Goal: Task Accomplishment & Management: Manage account settings

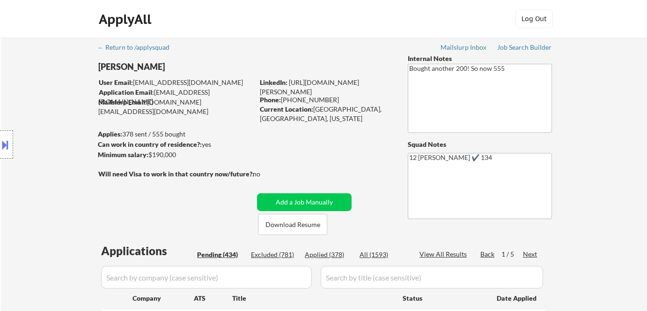
select select ""pending""
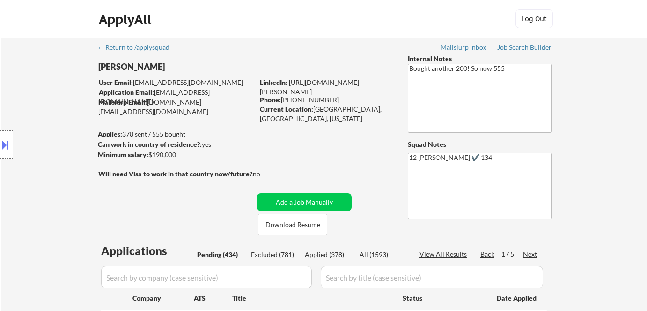
select select ""pending""
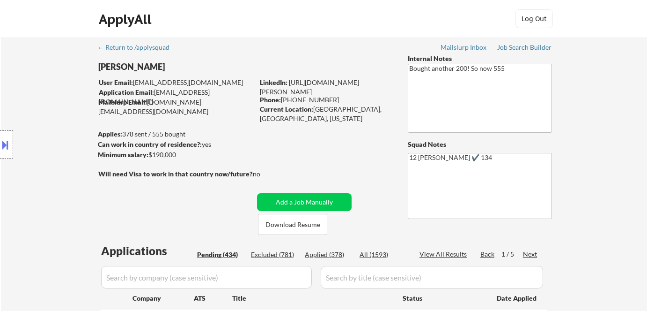
select select ""pending""
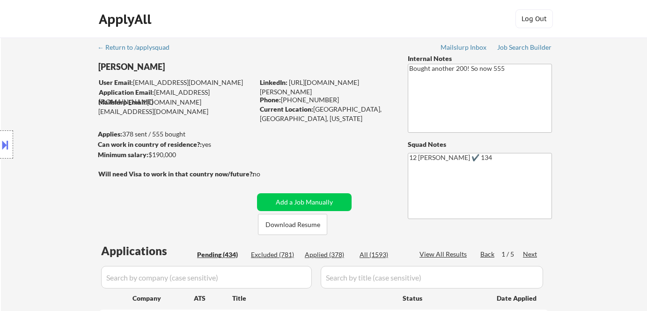
select select ""pending""
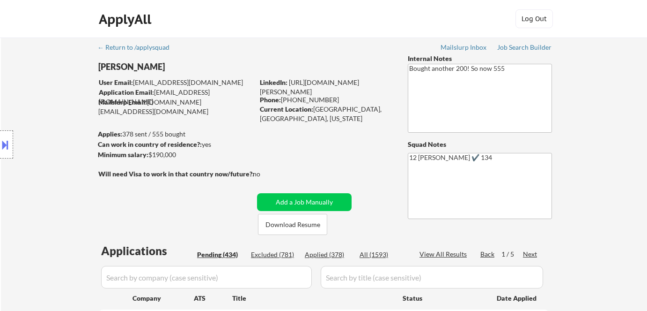
select select ""pending""
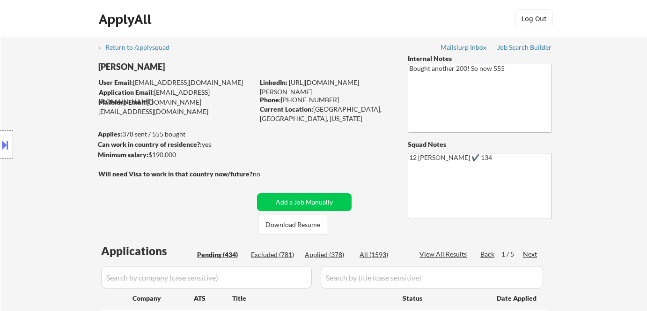
select select ""pending""
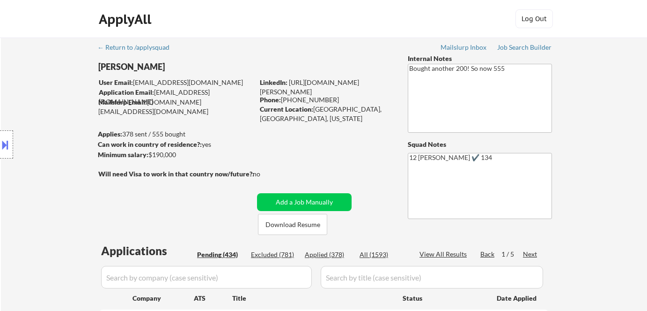
select select ""pending""
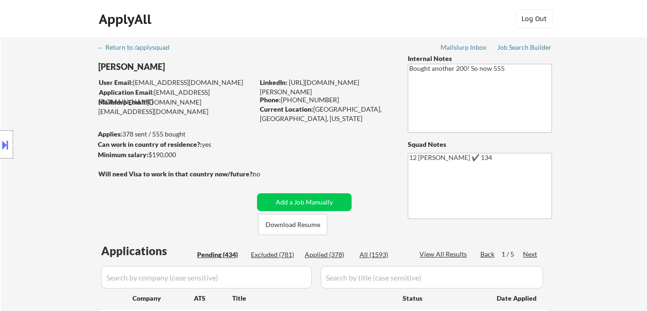
select select ""pending""
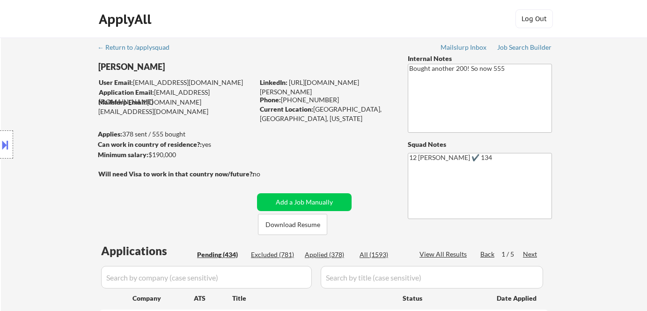
select select ""pending""
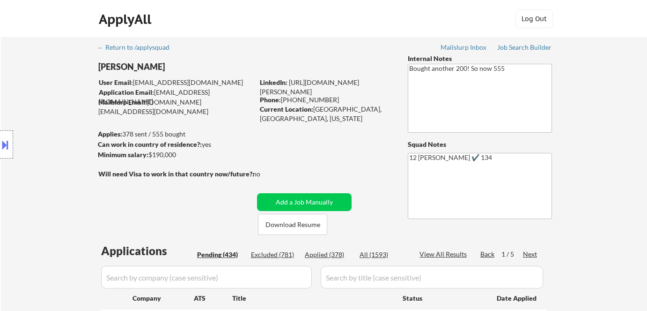
select select ""pending""
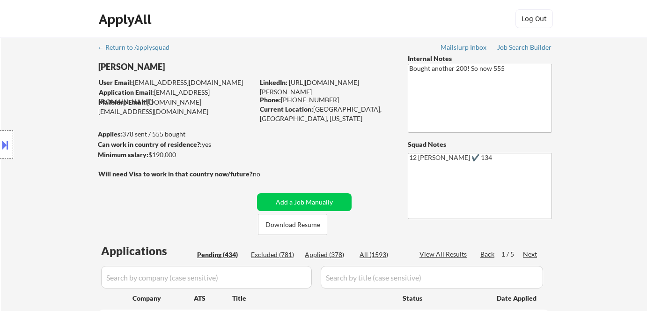
select select ""pending""
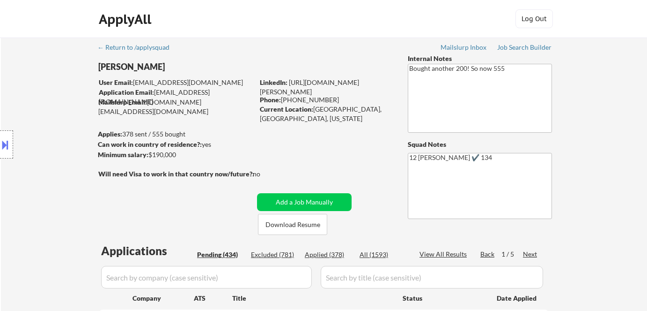
select select ""pending""
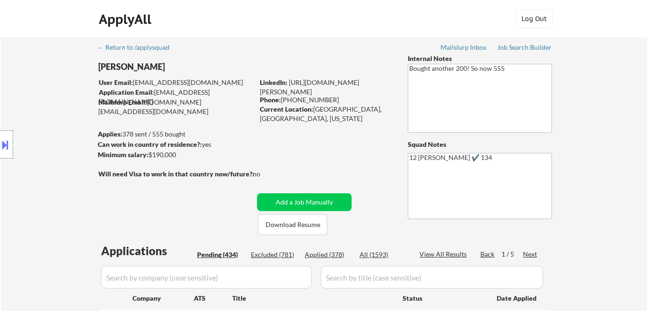
select select ""pending""
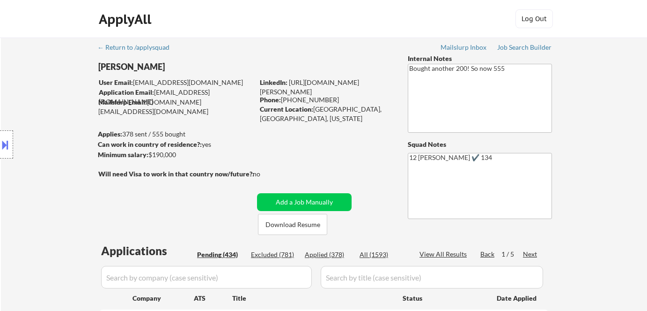
select select ""pending""
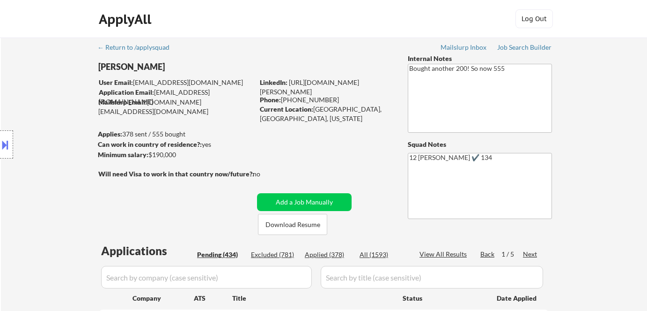
select select ""pending""
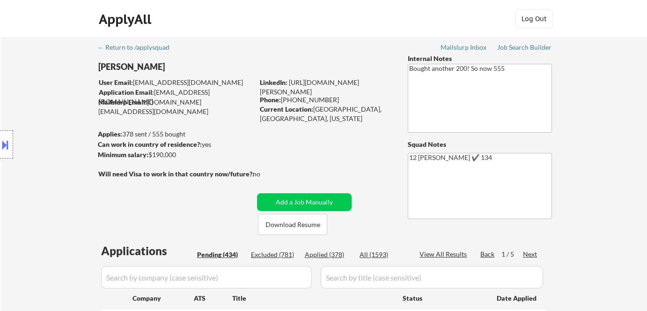
select select ""pending""
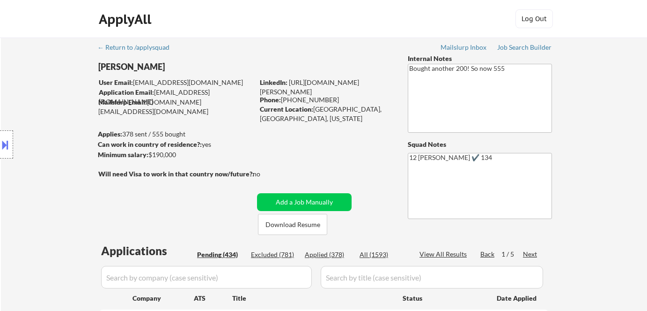
select select ""pending""
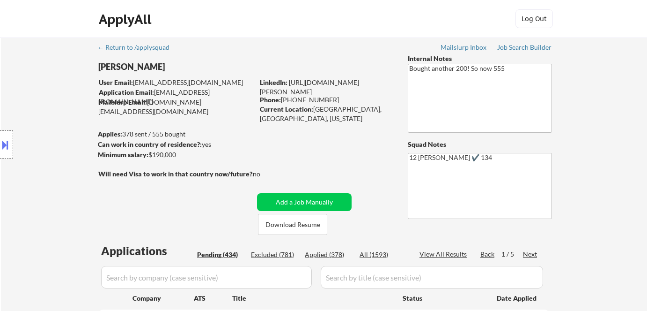
select select ""pending""
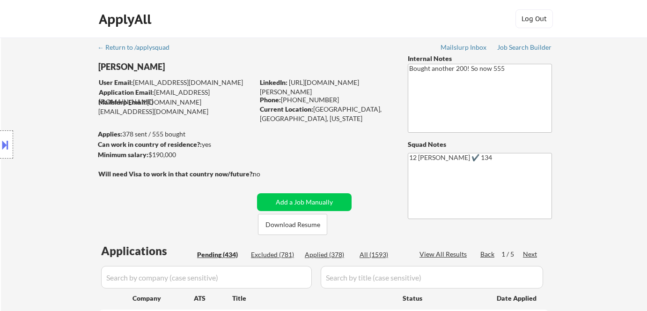
select select ""pending""
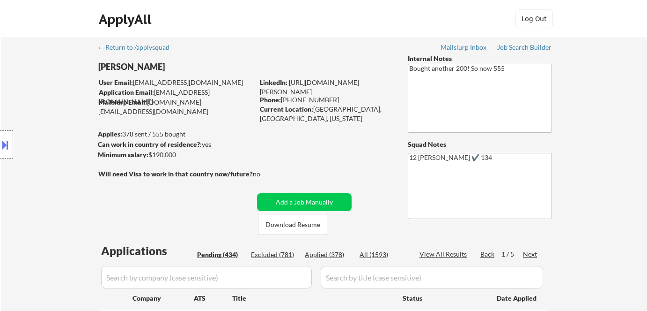
select select ""pending""
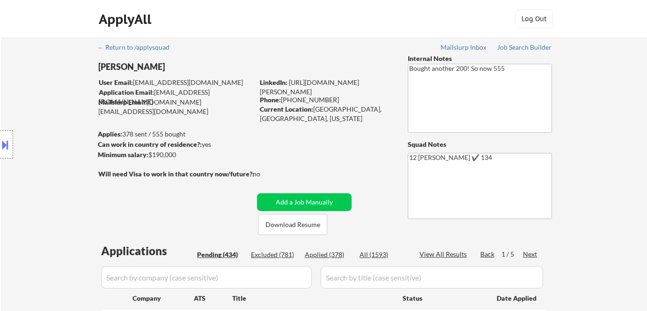
scroll to position [170, 0]
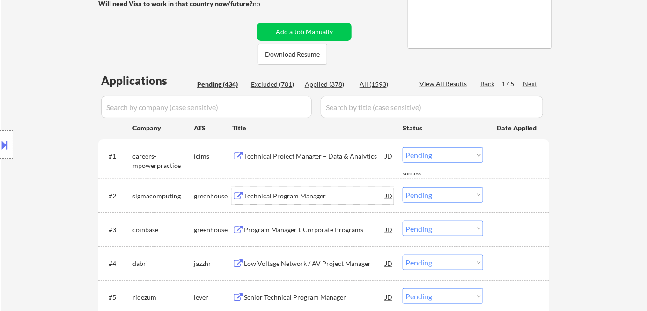
click at [285, 196] on div "Technical Program Manager" at bounding box center [314, 195] width 141 height 9
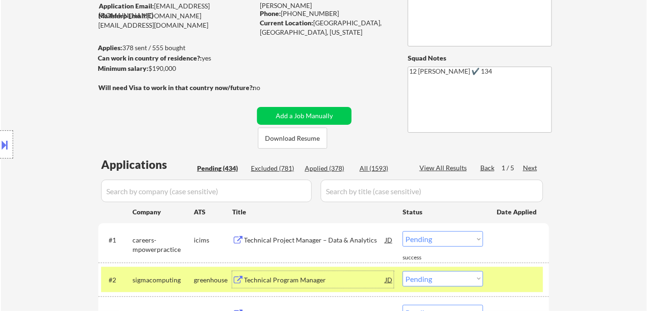
scroll to position [127, 0]
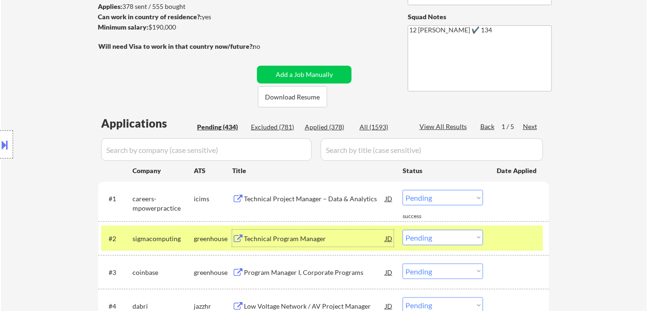
click at [436, 235] on select "Choose an option... Pending Applied Excluded (Questions) Excluded (Expired) Exc…" at bounding box center [443, 237] width 81 height 15
click at [403, 230] on select "Choose an option... Pending Applied Excluded (Questions) Excluded (Expired) Exc…" at bounding box center [443, 237] width 81 height 15
click at [277, 235] on div "Program Manager I, Corporate Programs" at bounding box center [314, 238] width 141 height 9
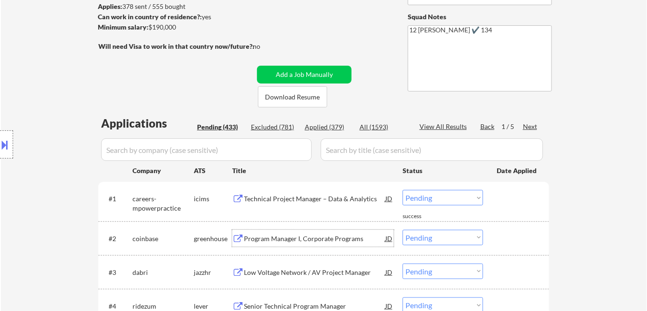
click at [440, 237] on select "Choose an option... Pending Applied Excluded (Questions) Excluded (Expired) Exc…" at bounding box center [443, 237] width 81 height 15
click at [403, 230] on select "Choose an option... Pending Applied Excluded (Questions) Excluded (Expired) Exc…" at bounding box center [443, 237] width 81 height 15
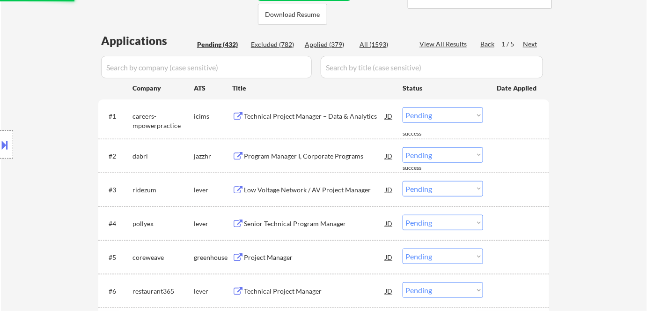
scroll to position [298, 0]
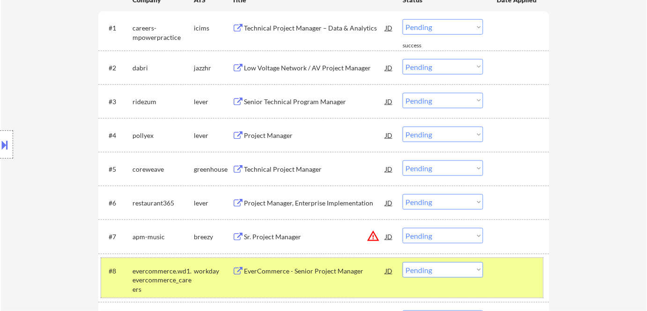
drag, startPoint x: 171, startPoint y: 278, endPoint x: 196, endPoint y: 256, distance: 32.5
click at [172, 277] on div "evercommerce.wd1.evercommerce_careers" at bounding box center [163, 280] width 61 height 28
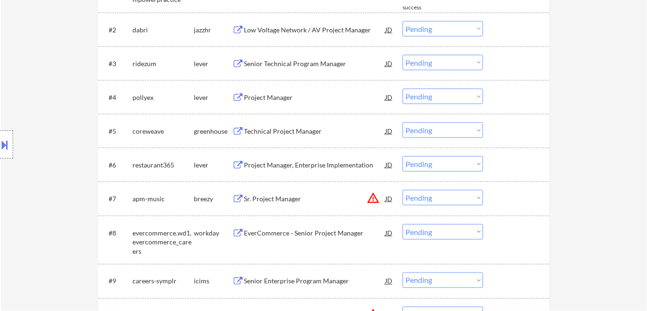
scroll to position [255, 0]
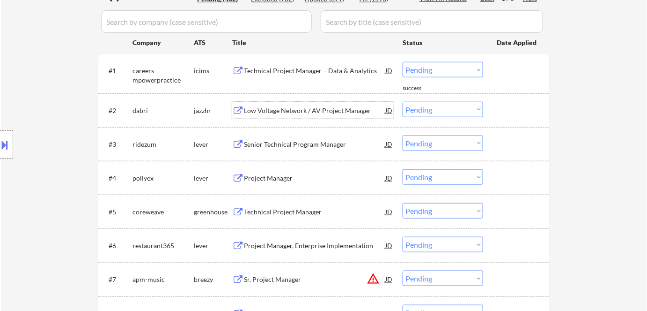
click at [287, 114] on div "Low Voltage Network / AV Project Manager" at bounding box center [314, 110] width 141 height 9
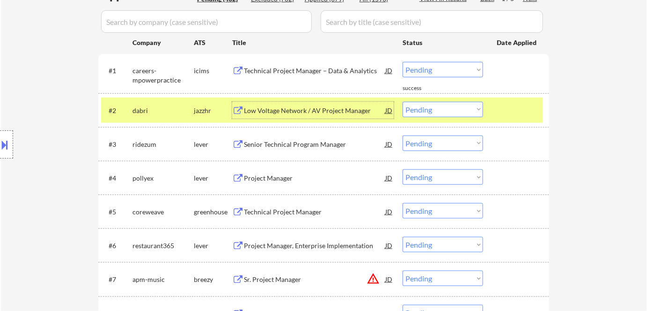
click at [433, 108] on select "Choose an option... Pending Applied Excluded (Questions) Excluded (Expired) Exc…" at bounding box center [443, 109] width 81 height 15
click at [403, 102] on select "Choose an option... Pending Applied Excluded (Questions) Excluded (Expired) Exc…" at bounding box center [443, 109] width 81 height 15
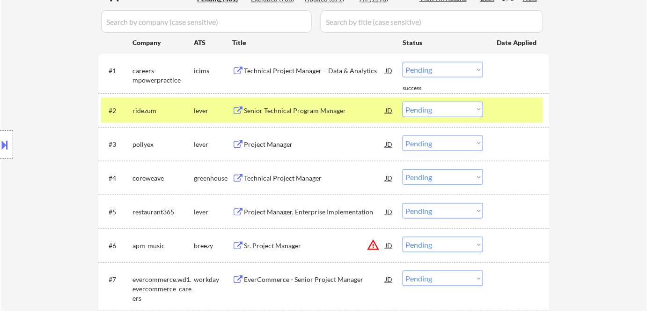
click at [276, 109] on div "Senior Technical Program Manager" at bounding box center [314, 110] width 141 height 9
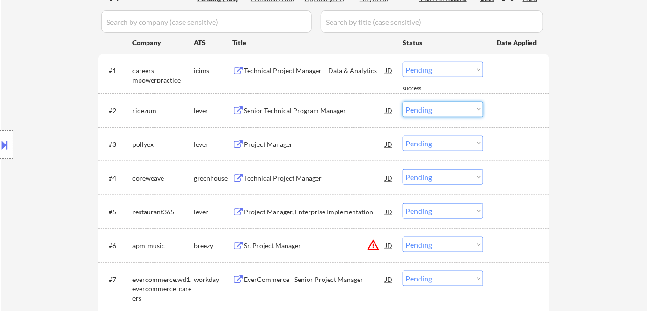
click at [452, 108] on select "Choose an option... Pending Applied Excluded (Questions) Excluded (Expired) Exc…" at bounding box center [443, 109] width 81 height 15
click at [403, 102] on select "Choose an option... Pending Applied Excluded (Questions) Excluded (Expired) Exc…" at bounding box center [443, 109] width 81 height 15
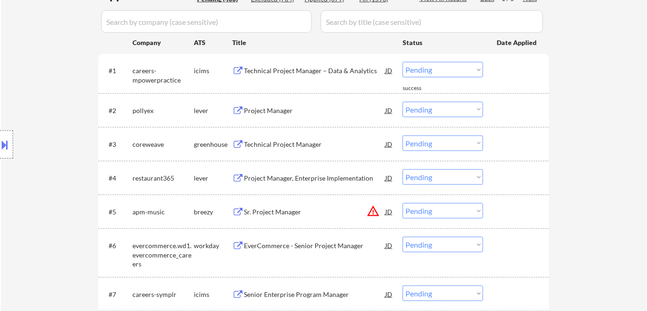
click at [263, 112] on div "Project Manager" at bounding box center [314, 110] width 141 height 9
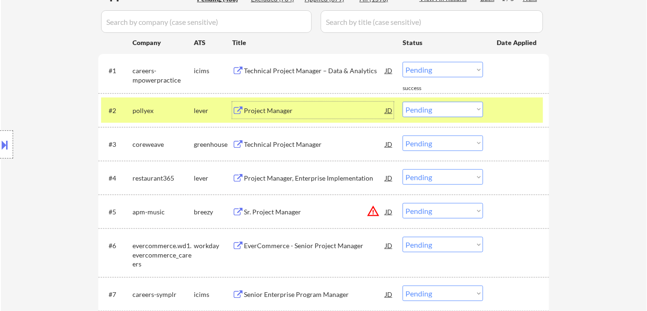
click at [451, 108] on select "Choose an option... Pending Applied Excluded (Questions) Excluded (Expired) Exc…" at bounding box center [443, 109] width 81 height 15
click at [403, 102] on select "Choose an option... Pending Applied Excluded (Questions) Excluded (Expired) Exc…" at bounding box center [443, 109] width 81 height 15
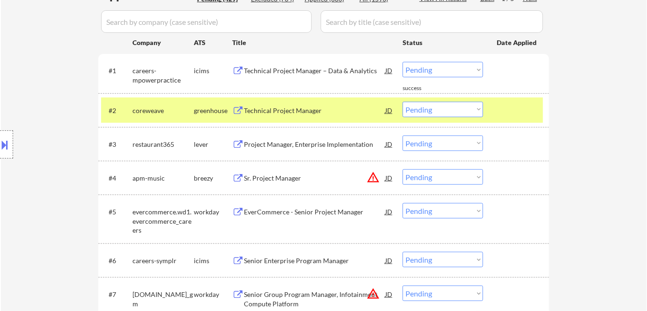
click at [266, 109] on div "Technical Project Manager" at bounding box center [314, 110] width 141 height 9
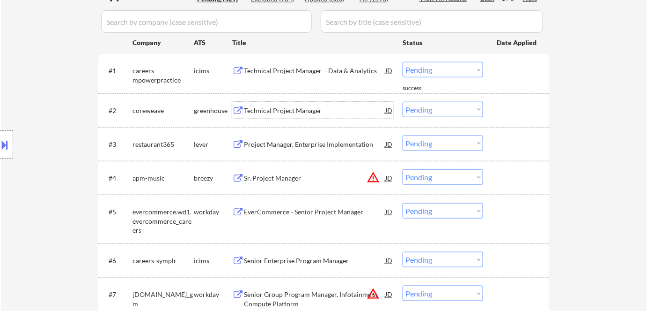
click at [439, 114] on select "Choose an option... Pending Applied Excluded (Questions) Excluded (Expired) Exc…" at bounding box center [443, 109] width 81 height 15
click at [403, 102] on select "Choose an option... Pending Applied Excluded (Questions) Excluded (Expired) Exc…" at bounding box center [443, 109] width 81 height 15
select select ""pending""
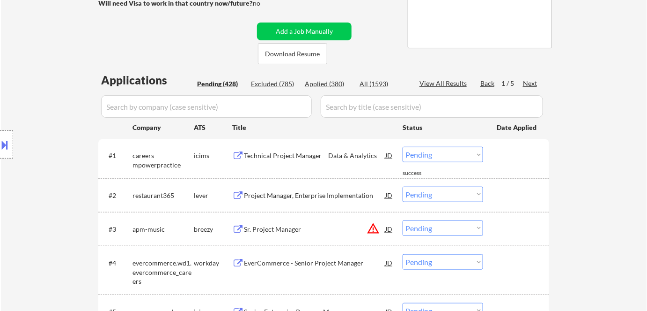
scroll to position [170, 0]
click at [334, 81] on div "Applied (380)" at bounding box center [328, 84] width 47 height 9
select select ""applied""
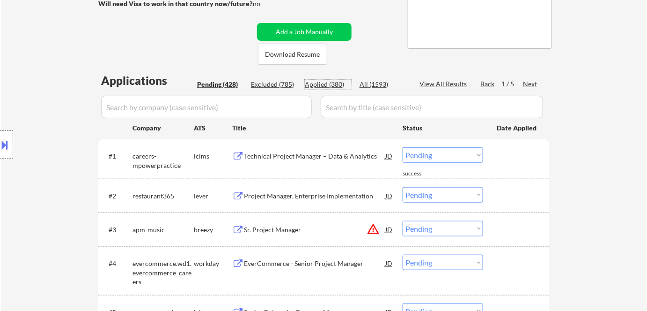
select select ""applied""
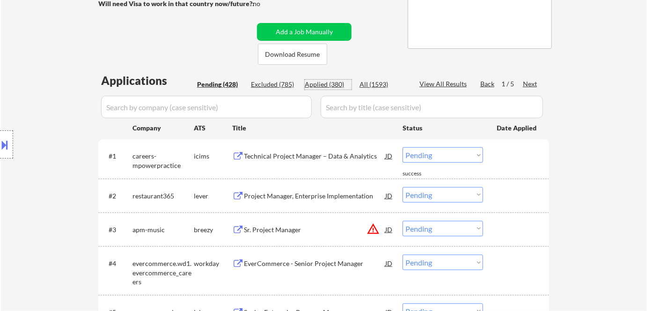
select select ""applied""
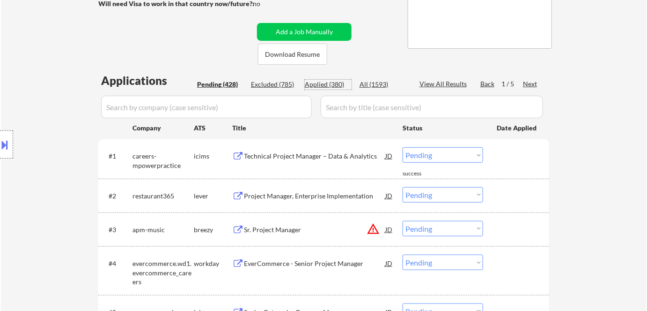
select select ""applied""
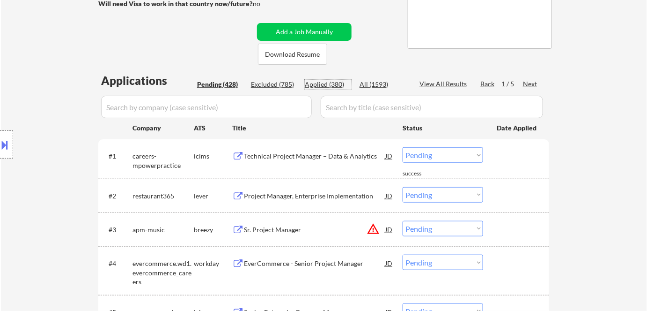
select select ""applied""
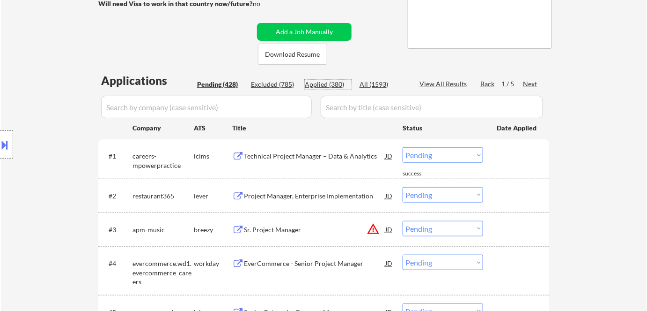
select select ""applied""
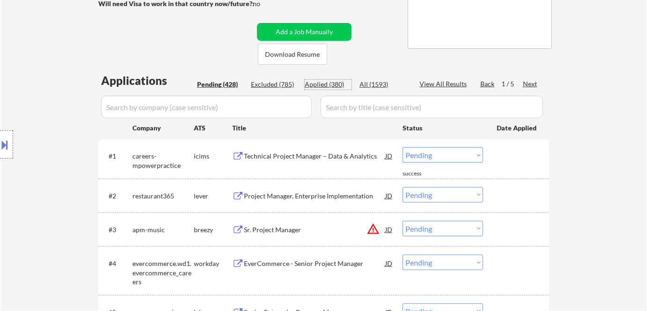
select select ""applied""
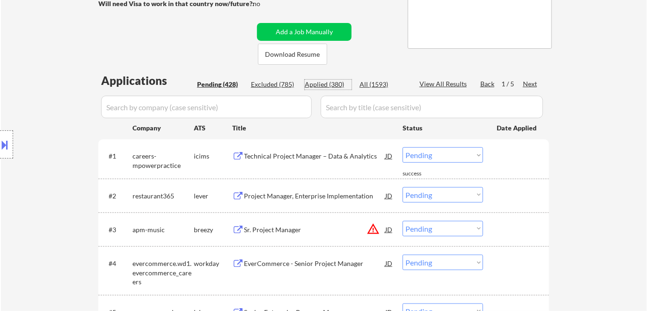
select select ""applied""
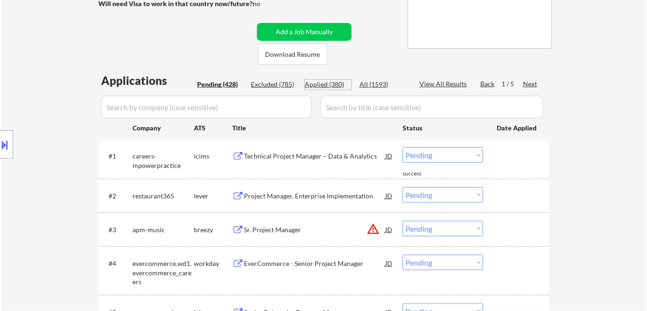
select select ""applied""
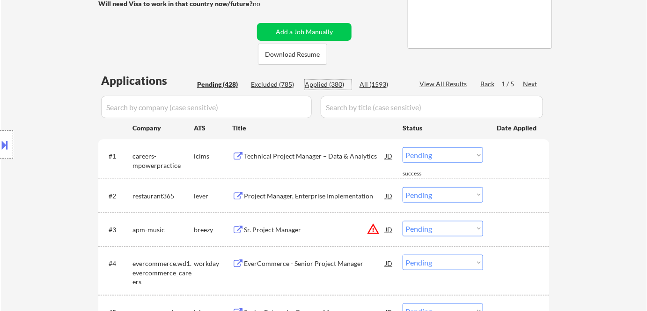
select select ""applied""
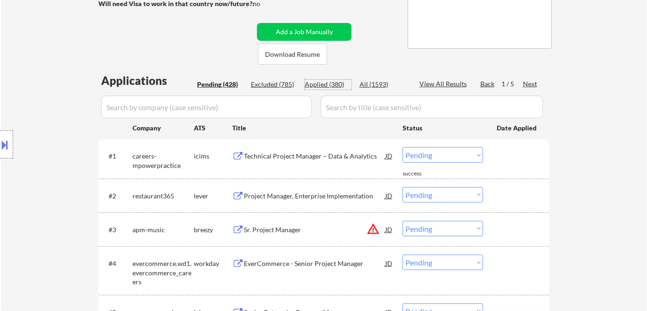
select select ""applied""
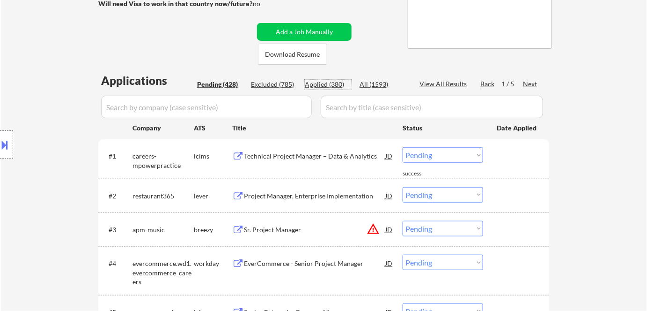
select select ""applied""
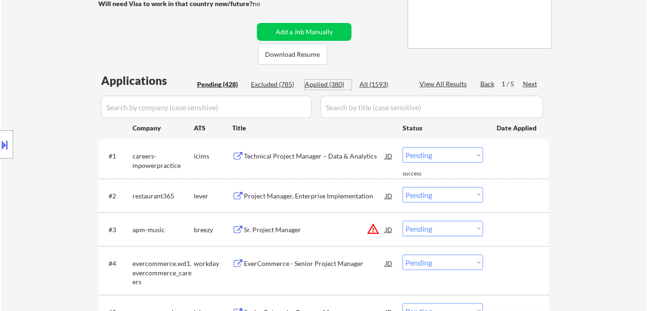
select select ""applied""
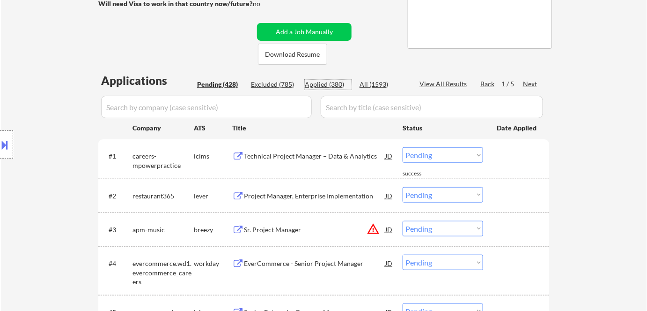
select select ""applied""
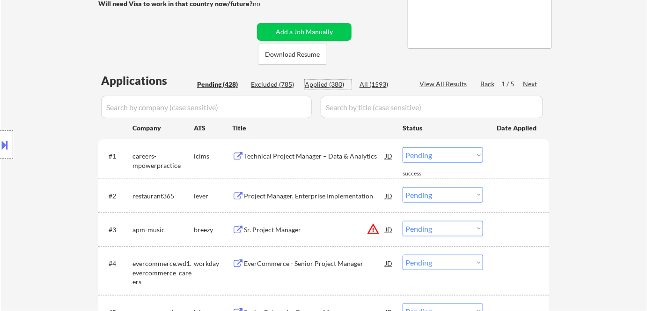
select select ""applied""
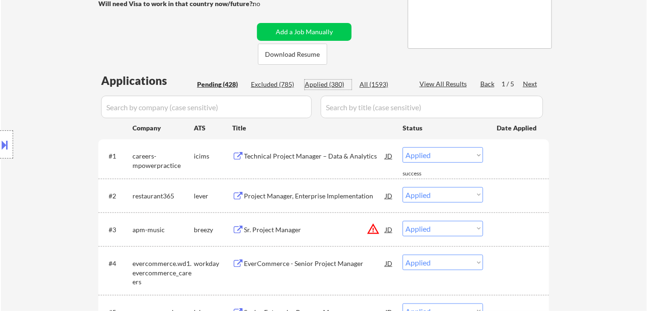
select select ""applied""
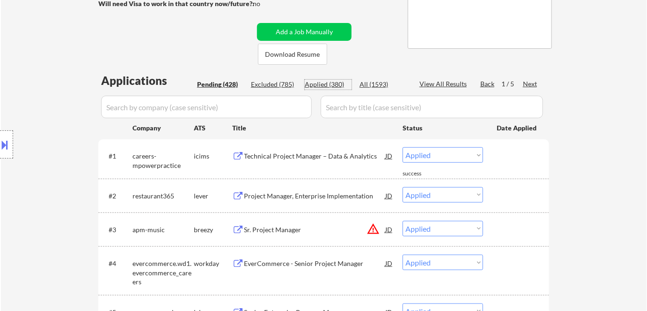
select select ""applied""
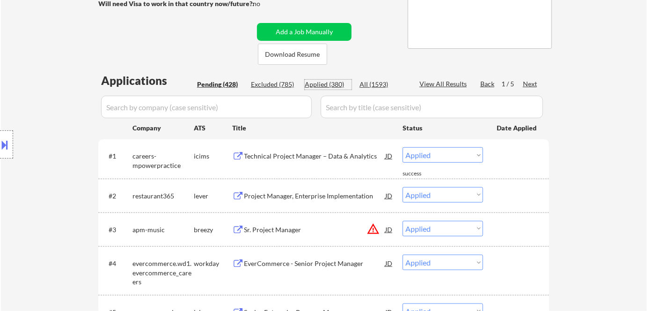
select select ""applied""
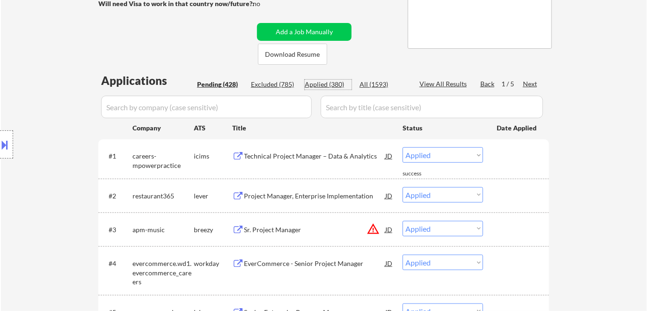
select select ""applied""
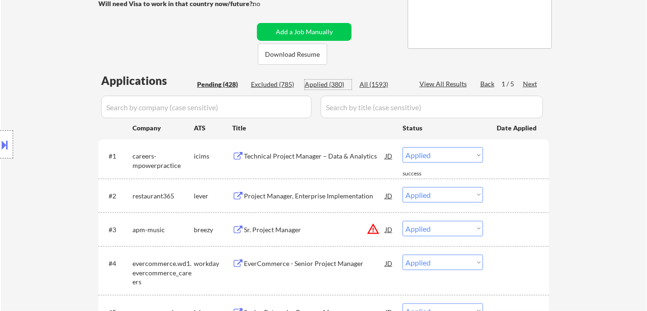
select select ""applied""
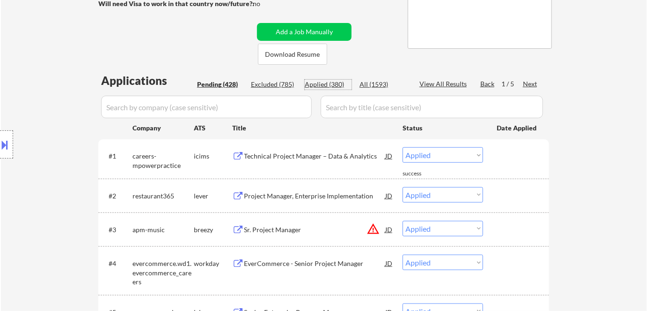
select select ""applied""
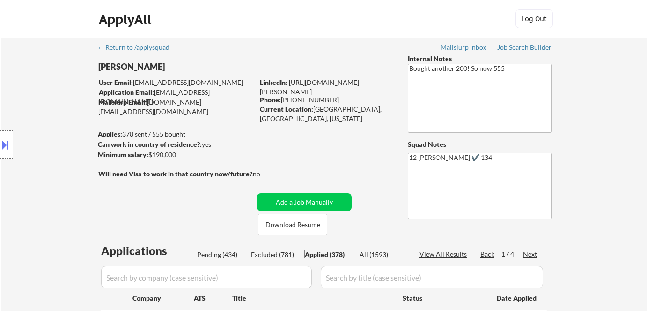
select select ""applied""
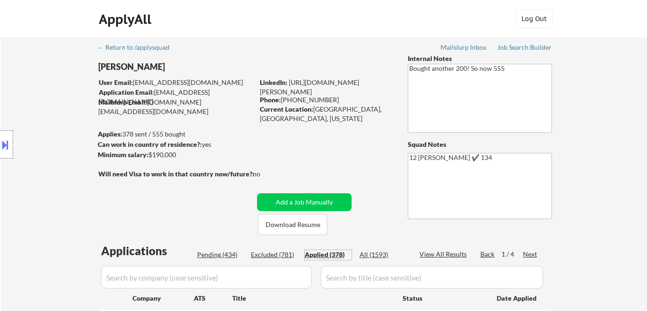
select select ""applied""
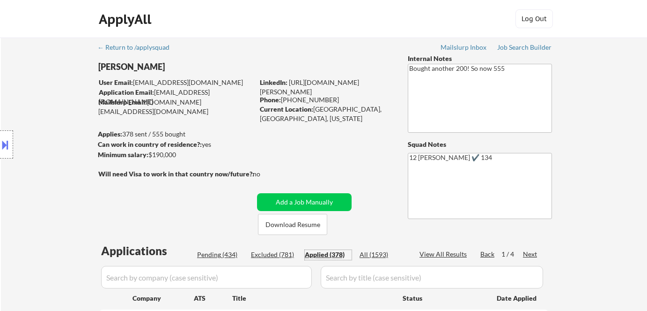
select select ""applied""
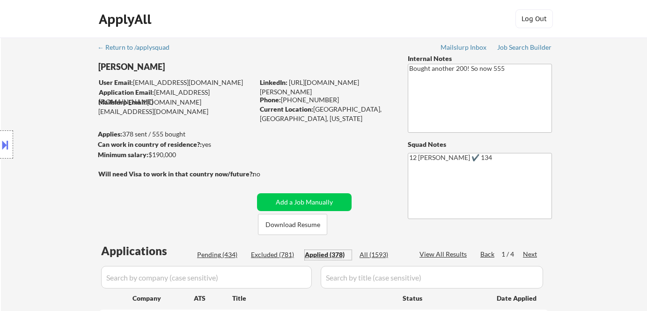
select select ""applied""
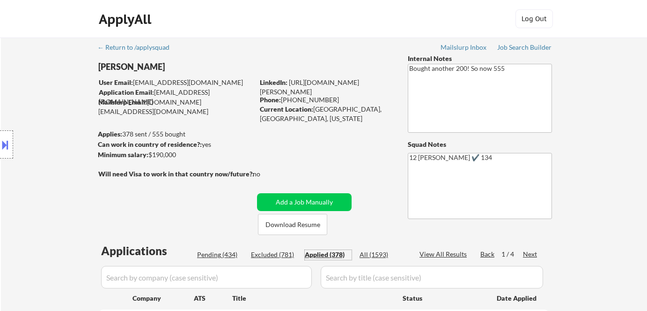
select select ""applied""
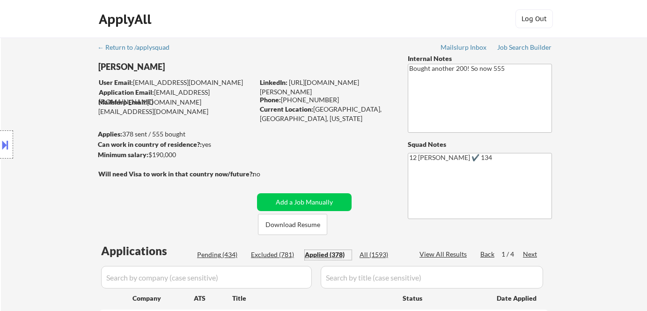
select select ""applied""
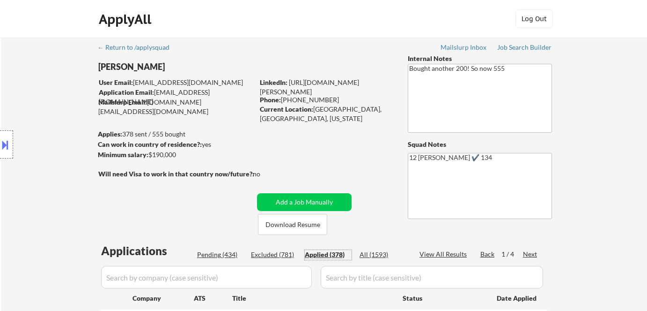
select select ""applied""
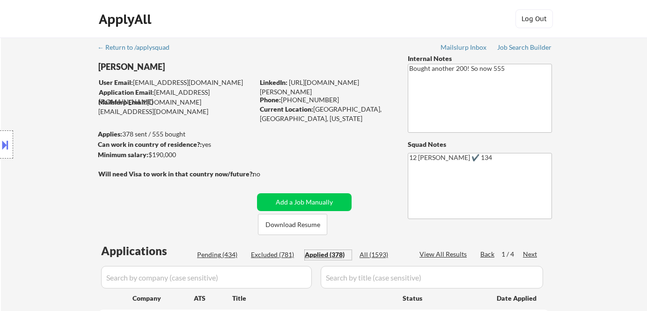
select select ""applied""
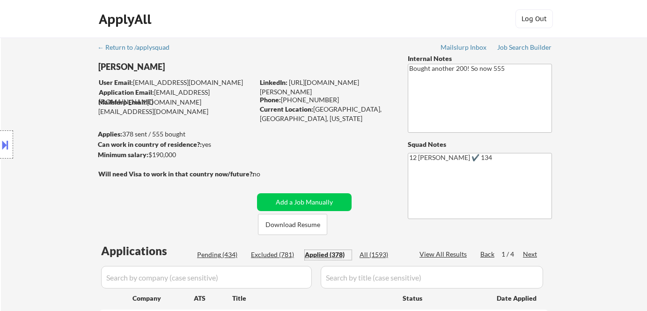
select select ""applied""
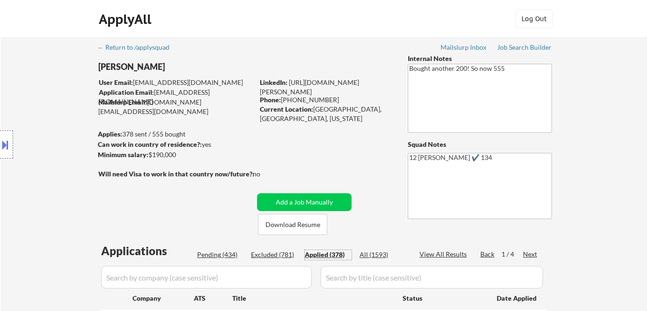
select select ""applied""
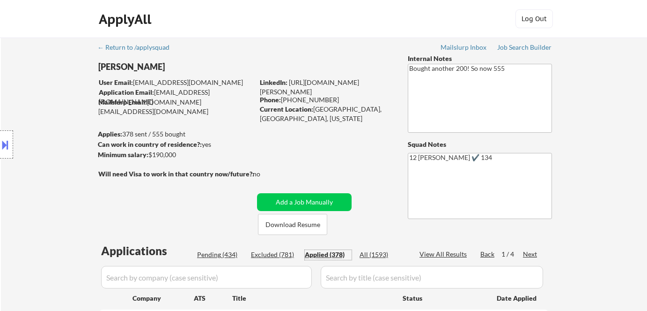
select select ""applied""
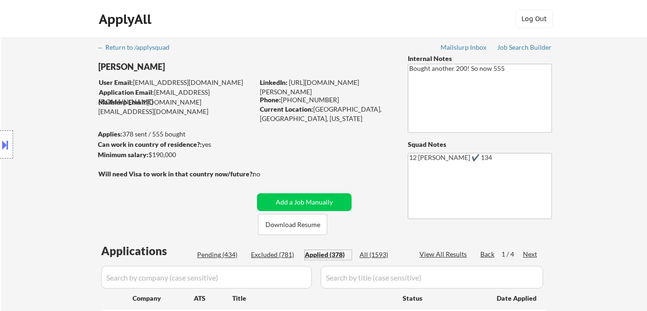
select select ""applied""
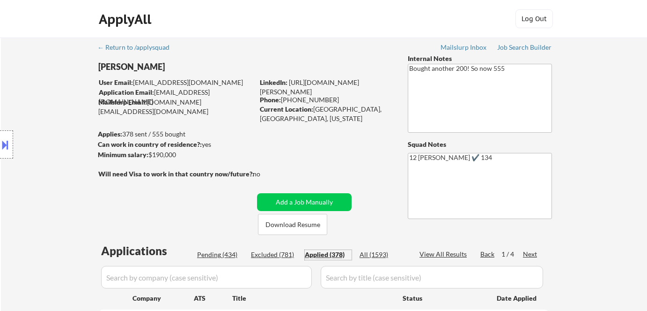
select select ""applied""
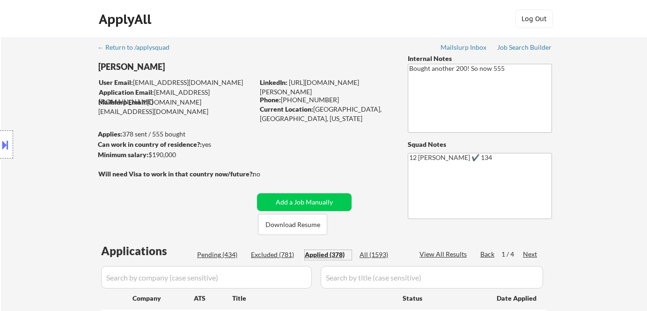
select select ""applied""
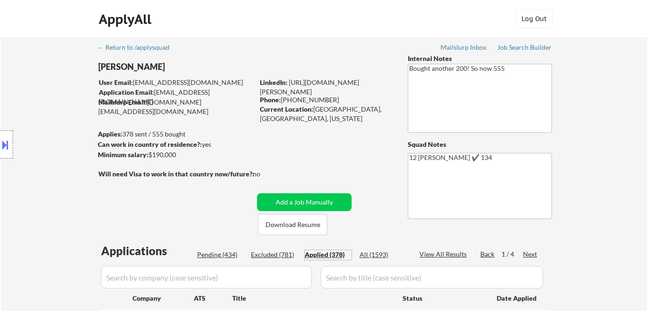
select select ""applied""
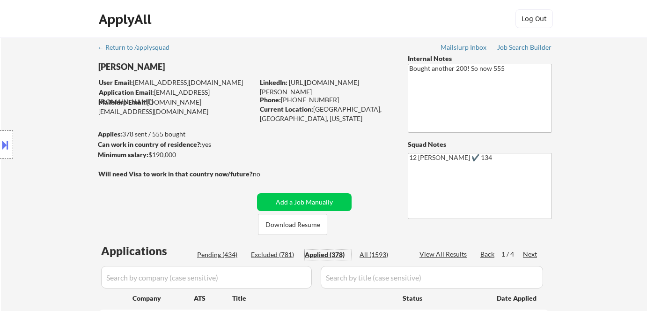
select select ""applied""
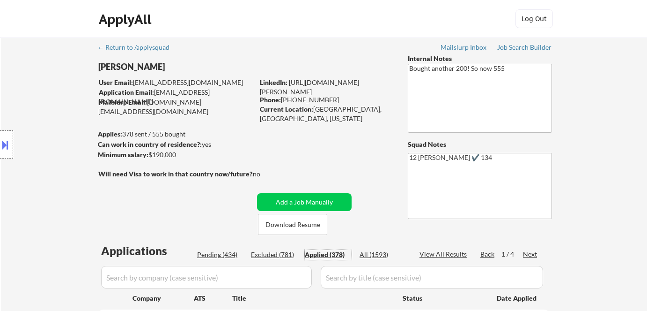
select select ""applied""
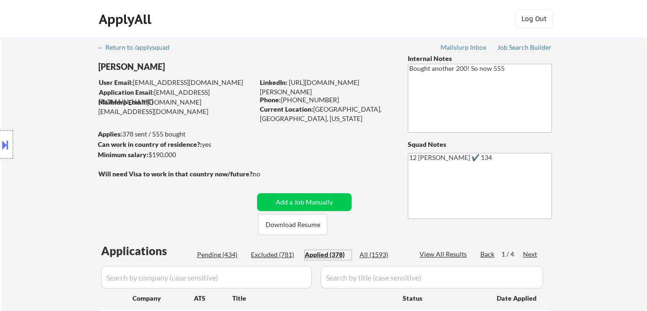
select select ""applied""
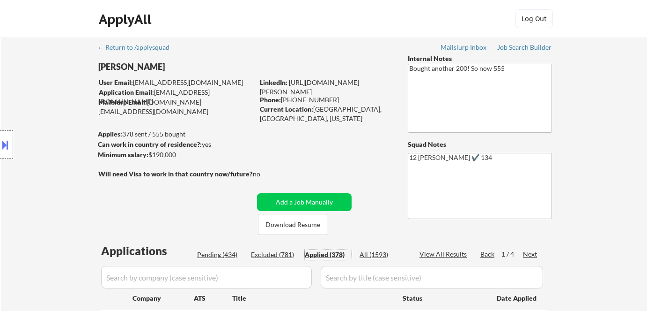
select select ""applied""
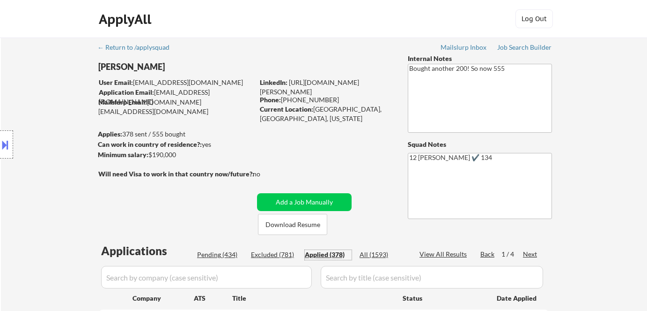
select select ""applied""
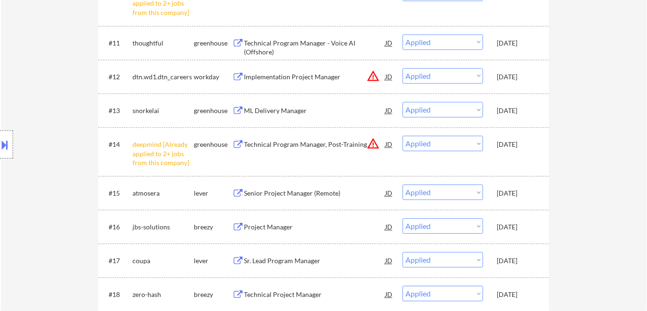
scroll to position [596, 0]
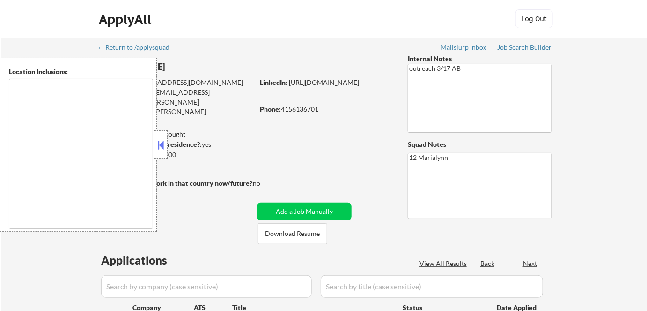
type textarea "Newton, MA Brookline, MA Cambridge, MA Somerville, MA Watertown, MA Medford, MA…"
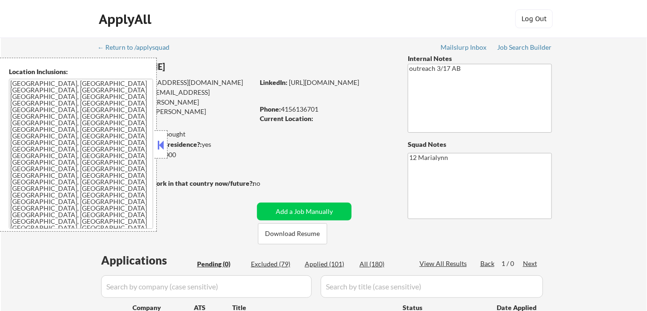
click at [157, 141] on button at bounding box center [161, 145] width 10 height 14
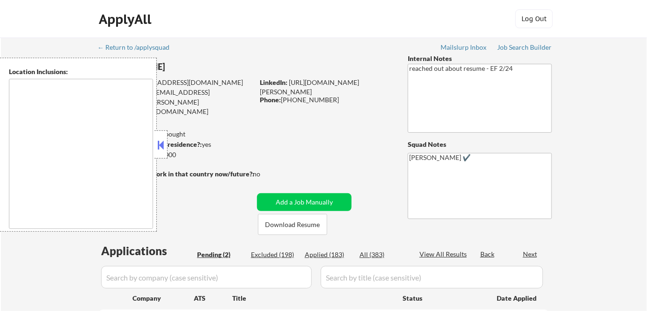
select select ""pending""
type textarea "Inver Grove Heights, MN South St. Paul, MN West St. Paul, MN Mendota Heights, M…"
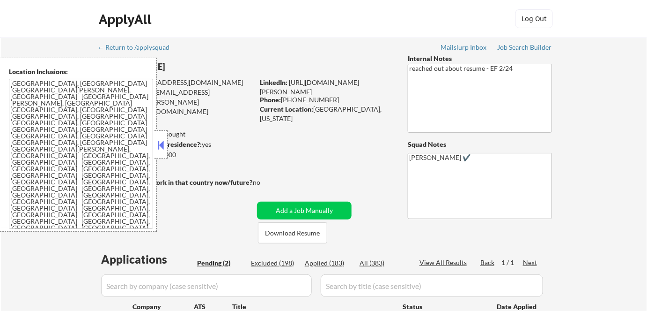
click at [160, 145] on button at bounding box center [161, 145] width 10 height 14
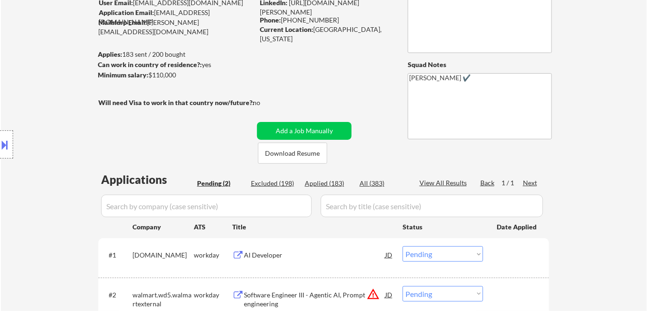
scroll to position [85, 0]
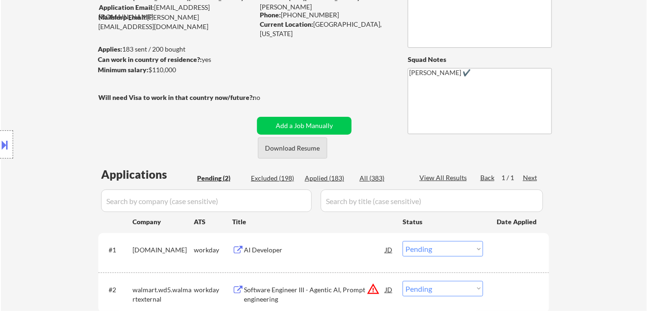
click at [303, 144] on button "Download Resume" at bounding box center [292, 147] width 69 height 21
click at [8, 141] on button at bounding box center [5, 144] width 10 height 15
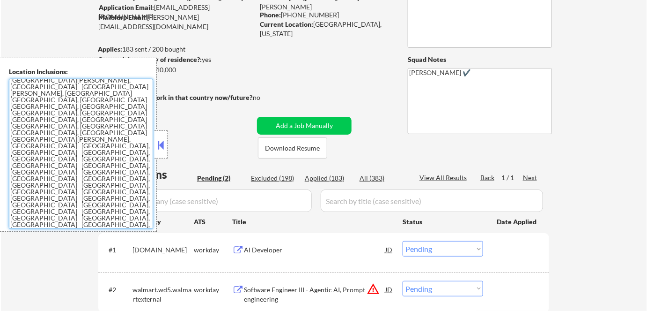
scroll to position [10, 0]
drag, startPoint x: 9, startPoint y: 84, endPoint x: 61, endPoint y: 230, distance: 154.7
click at [61, 230] on div "Location Inclusions:" at bounding box center [78, 145] width 157 height 174
click at [210, 128] on div "← Return to /applysquad Mailslurp Inbox Job Search Builder Carlo Hernandez User…" at bounding box center [324, 149] width 468 height 393
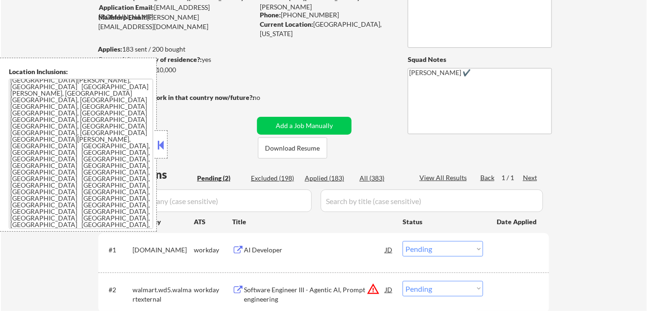
scroll to position [213, 0]
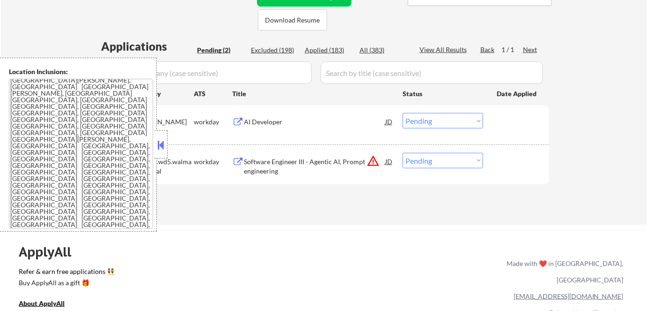
click at [164, 140] on button at bounding box center [161, 145] width 10 height 14
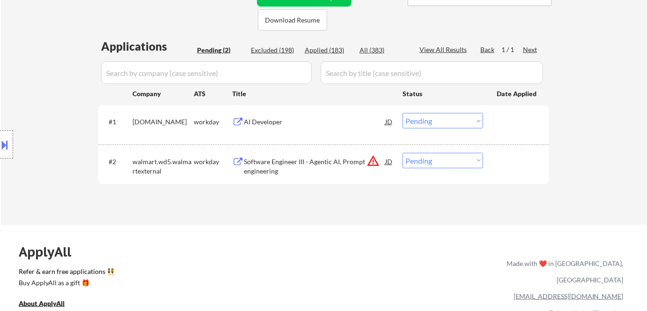
click at [257, 118] on div "AI Developer" at bounding box center [314, 121] width 141 height 9
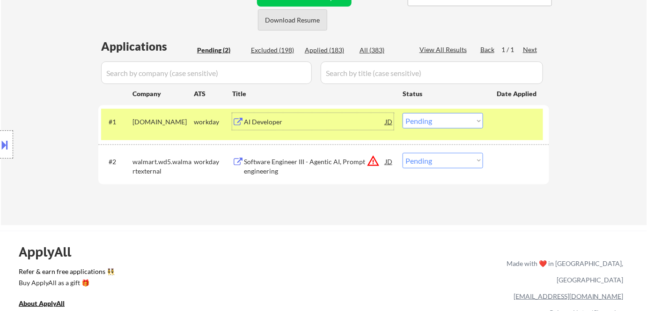
click at [275, 24] on button "Download Resume" at bounding box center [292, 19] width 69 height 21
drag, startPoint x: 429, startPoint y: 121, endPoint x: 432, endPoint y: 127, distance: 6.7
click at [429, 121] on select "Choose an option... Pending Applied Excluded (Questions) Excluded (Expired) Exc…" at bounding box center [443, 120] width 81 height 15
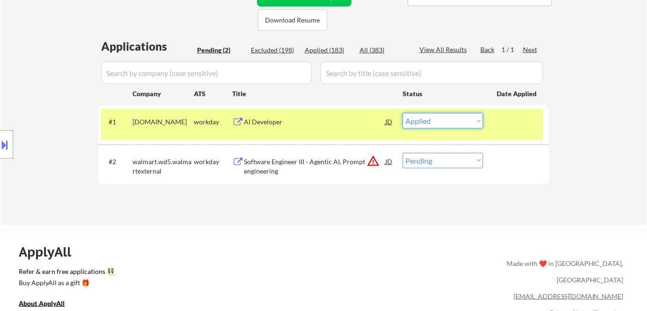
click at [403, 113] on select "Choose an option... Pending Applied Excluded (Questions) Excluded (Expired) Exc…" at bounding box center [443, 120] width 81 height 15
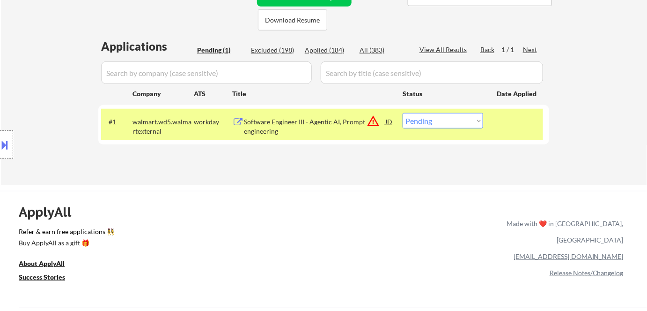
click at [294, 123] on div "Software Engineer III - Agentic AI, Prompt engineering" at bounding box center [314, 126] width 141 height 18
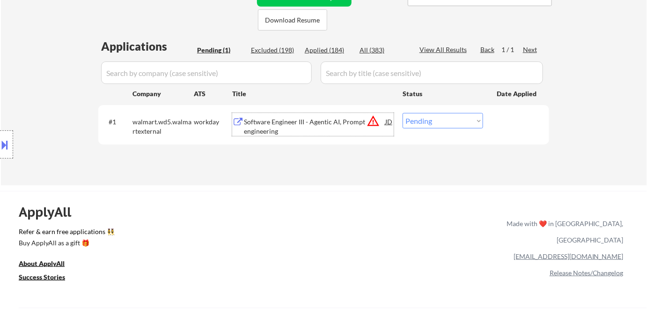
click at [421, 124] on select "Choose an option... Pending Applied Excluded (Questions) Excluded (Expired) Exc…" at bounding box center [443, 120] width 81 height 15
select select ""excluded__location_""
click at [403, 113] on select "Choose an option... Pending Applied Excluded (Questions) Excluded (Expired) Exc…" at bounding box center [443, 120] width 81 height 15
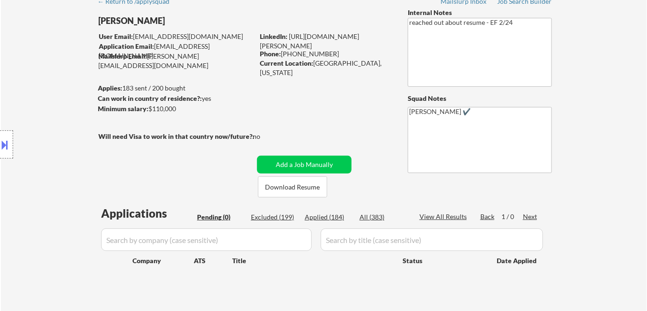
scroll to position [42, 0]
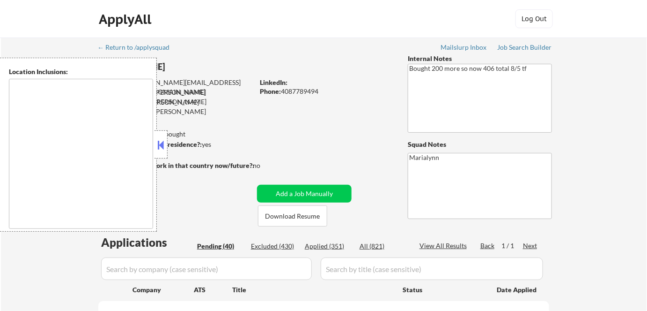
click at [164, 145] on button at bounding box center [161, 145] width 10 height 14
select select ""pending""
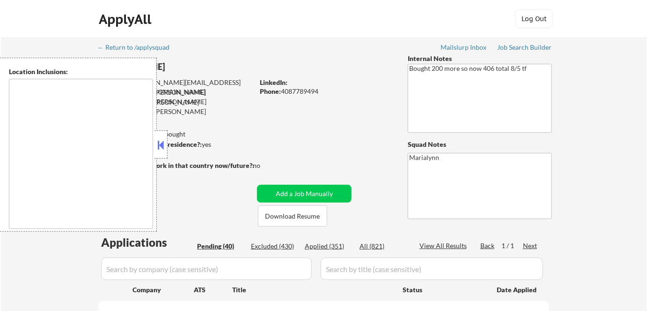
select select ""pending""
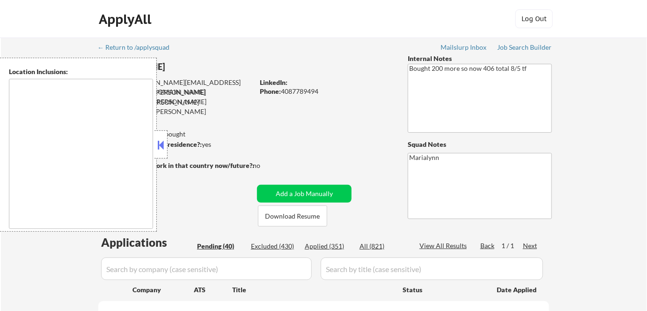
select select ""pending""
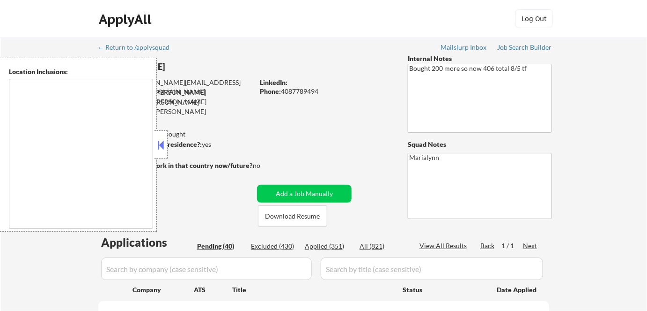
select select ""pending""
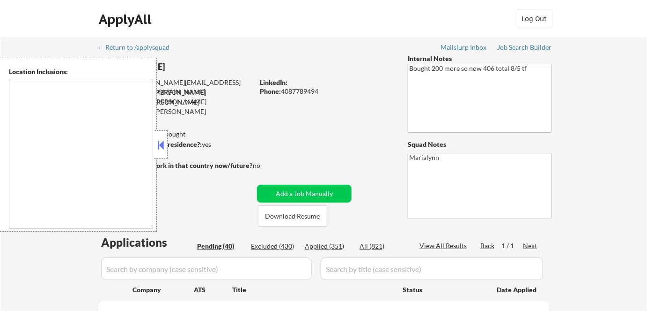
select select ""pending""
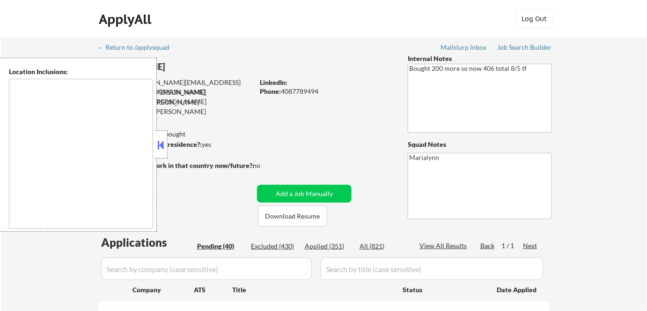
select select ""pending""
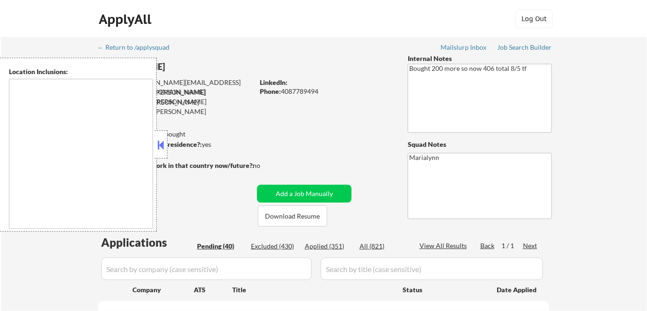
select select ""pending""
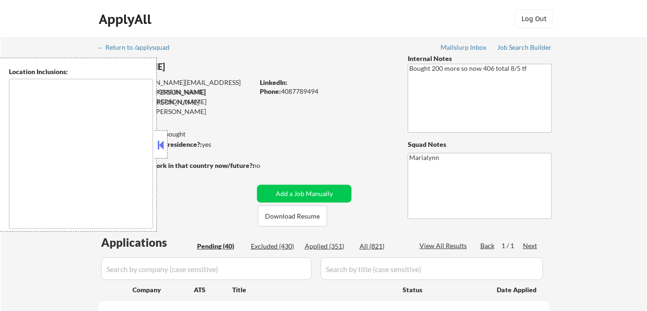
select select ""pending""
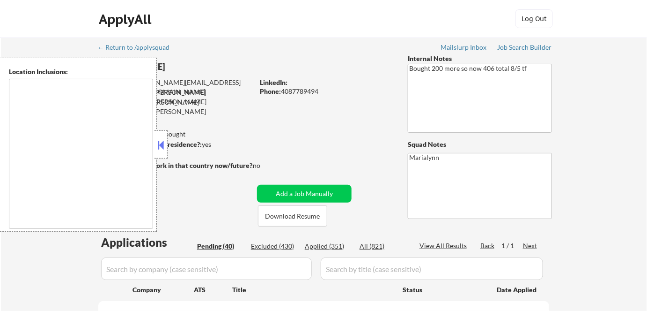
select select ""pending""
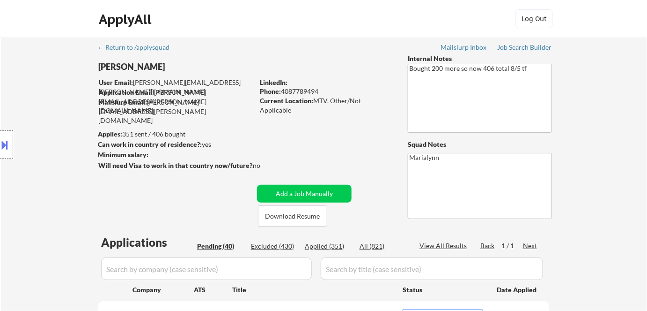
scroll to position [85, 0]
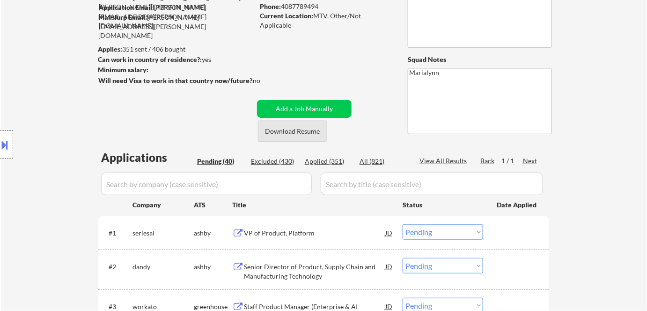
click at [288, 131] on button "Download Resume" at bounding box center [292, 130] width 69 height 21
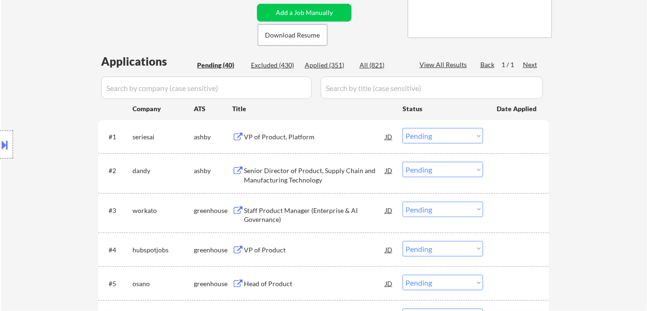
scroll to position [213, 0]
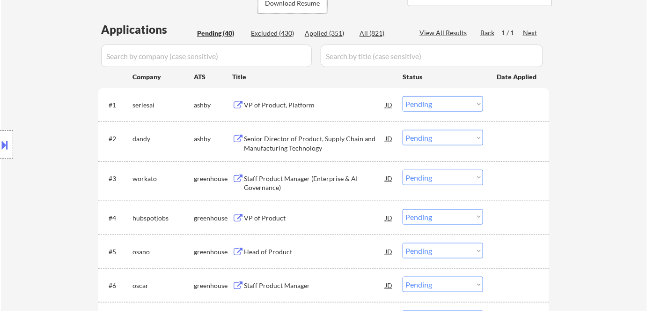
click at [281, 106] on div "VP of Product, Platform" at bounding box center [314, 104] width 141 height 9
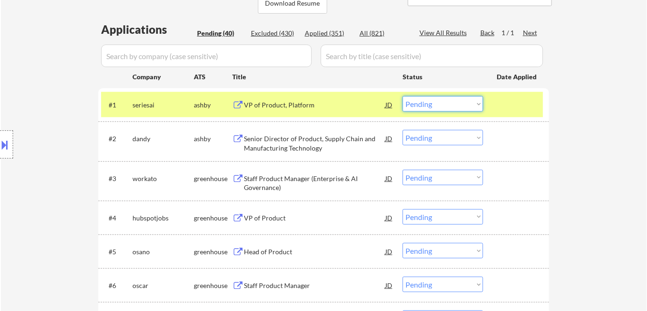
drag, startPoint x: 458, startPoint y: 105, endPoint x: 460, endPoint y: 111, distance: 5.9
click at [458, 105] on select "Choose an option... Pending Applied Excluded (Questions) Excluded (Expired) Exc…" at bounding box center [443, 103] width 81 height 15
click at [403, 96] on select "Choose an option... Pending Applied Excluded (Questions) Excluded (Expired) Exc…" at bounding box center [443, 103] width 81 height 15
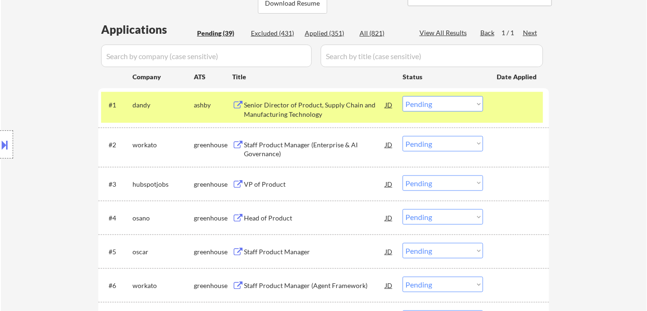
scroll to position [170, 0]
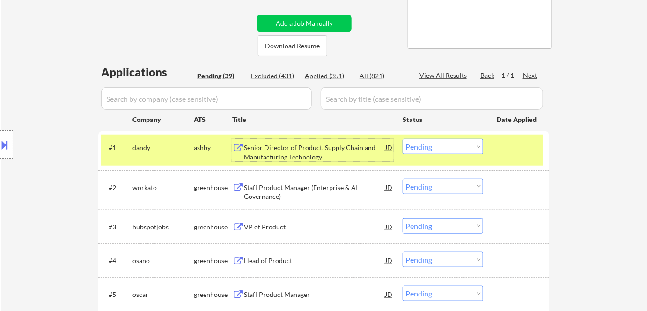
click at [283, 157] on div "Senior Director of Product, Supply Chain and Manufacturing Technology" at bounding box center [314, 152] width 141 height 18
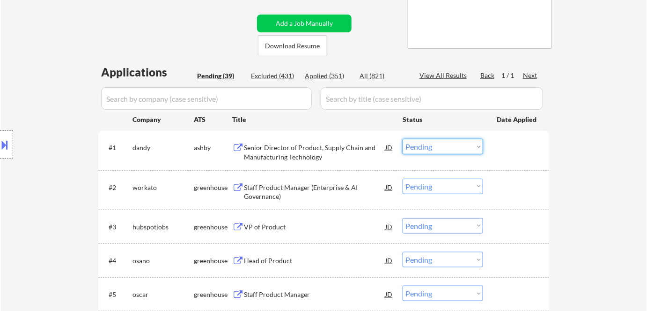
click at [466, 146] on select "Choose an option... Pending Applied Excluded (Questions) Excluded (Expired) Exc…" at bounding box center [443, 146] width 81 height 15
click at [403, 139] on select "Choose an option... Pending Applied Excluded (Questions) Excluded (Expired) Exc…" at bounding box center [443, 146] width 81 height 15
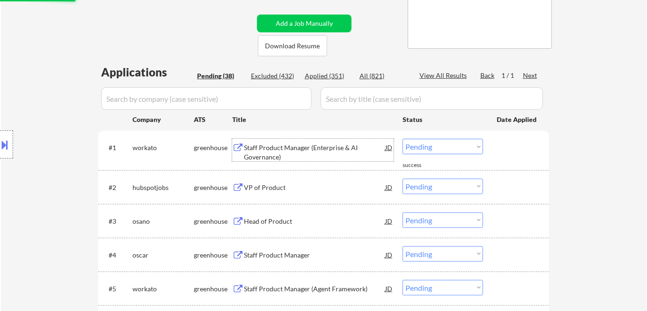
click at [275, 147] on div "Staff Product Manager (Enterprise & AI Governance)" at bounding box center [314, 152] width 141 height 18
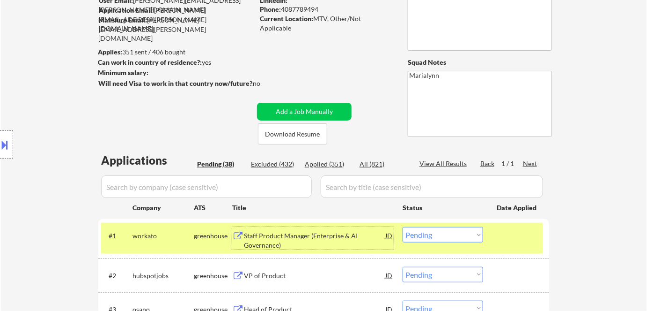
scroll to position [85, 0]
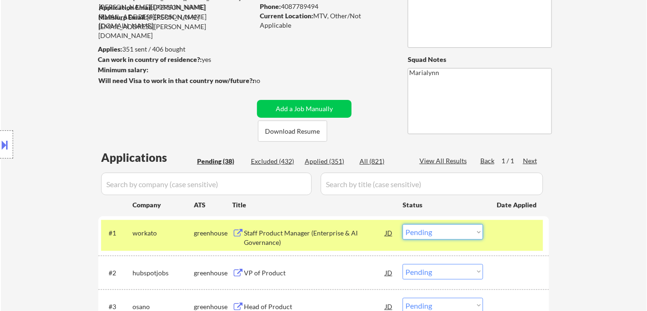
click at [439, 237] on select "Choose an option... Pending Applied Excluded (Questions) Excluded (Expired) Exc…" at bounding box center [443, 231] width 81 height 15
click at [403, 224] on select "Choose an option... Pending Applied Excluded (Questions) Excluded (Expired) Exc…" at bounding box center [443, 231] width 81 height 15
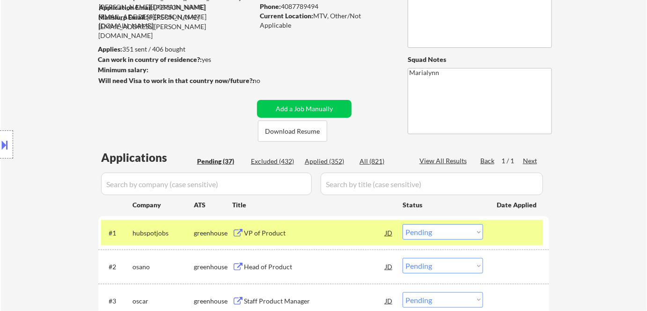
click at [263, 225] on div "VP of Product" at bounding box center [314, 232] width 141 height 17
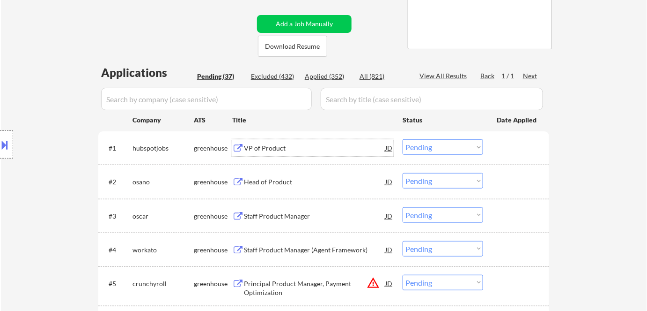
scroll to position [170, 0]
drag, startPoint x: 424, startPoint y: 146, endPoint x: 431, endPoint y: 153, distance: 10.0
click at [424, 146] on select "Choose an option... Pending Applied Excluded (Questions) Excluded (Expired) Exc…" at bounding box center [443, 146] width 81 height 15
click at [403, 139] on select "Choose an option... Pending Applied Excluded (Questions) Excluded (Expired) Exc…" at bounding box center [443, 146] width 81 height 15
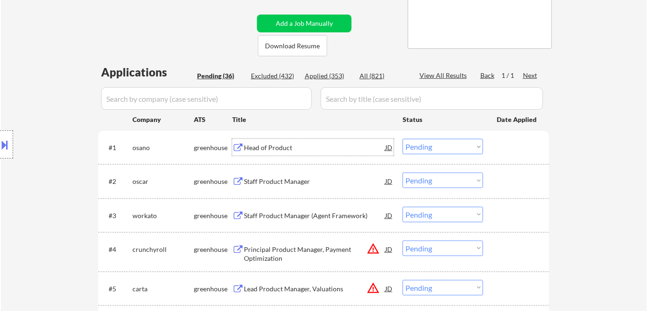
click at [270, 150] on div "Head of Product" at bounding box center [314, 147] width 141 height 9
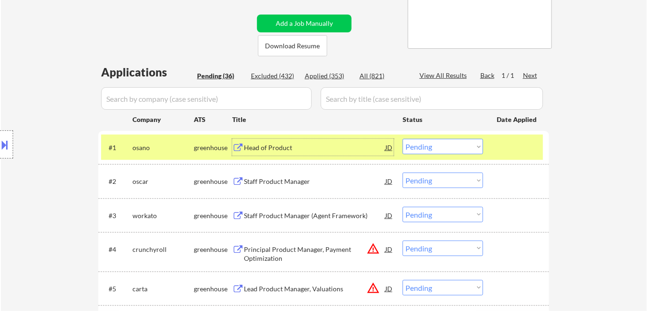
click at [425, 145] on select "Choose an option... Pending Applied Excluded (Questions) Excluded (Expired) Exc…" at bounding box center [443, 146] width 81 height 15
click at [403, 139] on select "Choose an option... Pending Applied Excluded (Questions) Excluded (Expired) Exc…" at bounding box center [443, 146] width 81 height 15
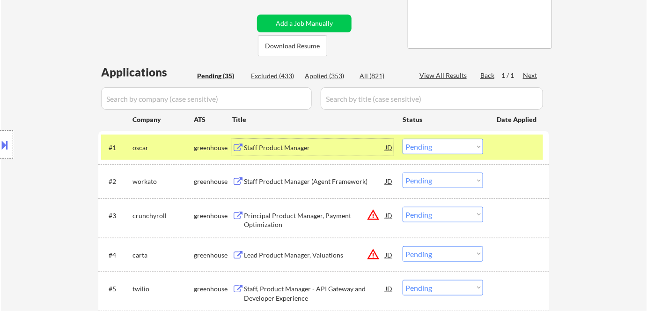
click at [256, 148] on div "Staff Product Manager" at bounding box center [314, 147] width 141 height 9
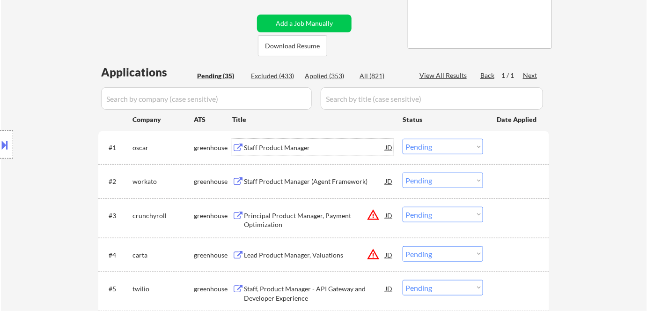
click at [433, 146] on select "Choose an option... Pending Applied Excluded (Questions) Excluded (Expired) Exc…" at bounding box center [443, 146] width 81 height 15
click at [403, 139] on select "Choose an option... Pending Applied Excluded (Questions) Excluded (Expired) Exc…" at bounding box center [443, 146] width 81 height 15
select select ""pending""
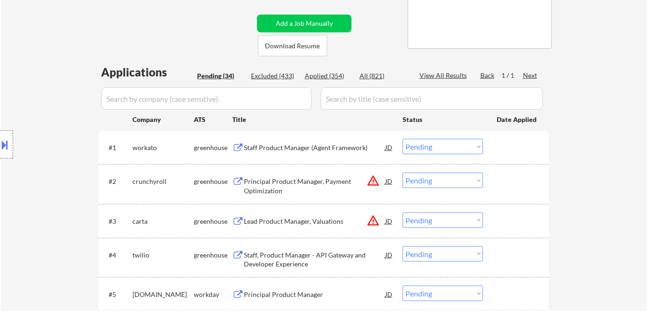
click at [262, 147] on div "Staff Product Manager (Agent Framework)" at bounding box center [314, 147] width 141 height 9
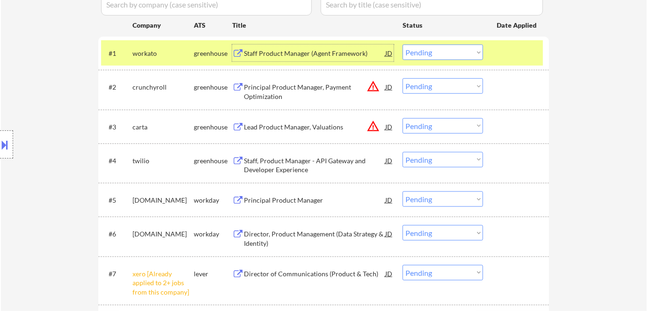
scroll to position [341, 0]
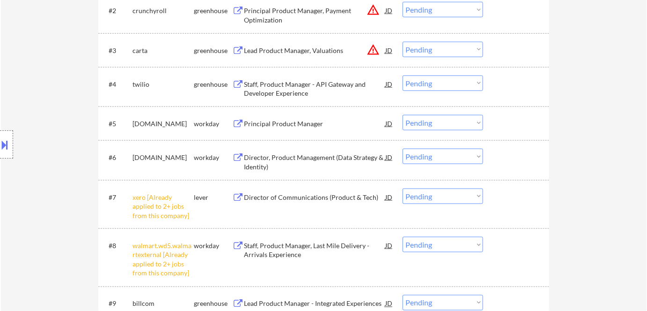
click at [276, 86] on div "Staff, Product Manager - API Gateway and Developer Experience" at bounding box center [314, 89] width 141 height 18
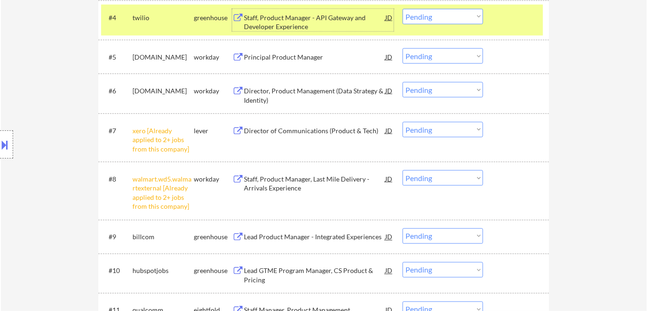
scroll to position [511, 0]
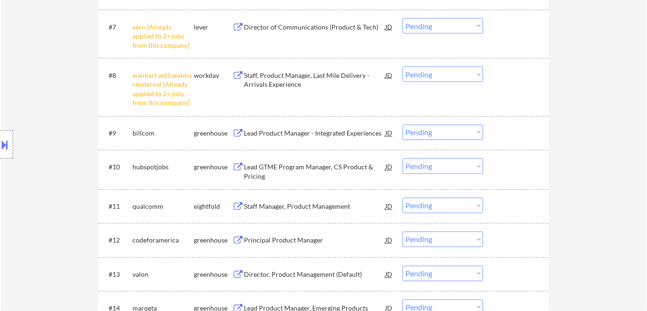
click at [436, 28] on select "Choose an option... Pending Applied Excluded (Questions) Excluded (Expired) Exc…" at bounding box center [443, 25] width 81 height 15
click at [403, 18] on select "Choose an option... Pending Applied Excluded (Questions) Excluded (Expired) Exc…" at bounding box center [443, 25] width 81 height 15
click at [435, 73] on select "Choose an option... Pending Applied Excluded (Questions) Excluded (Expired) Exc…" at bounding box center [443, 74] width 81 height 15
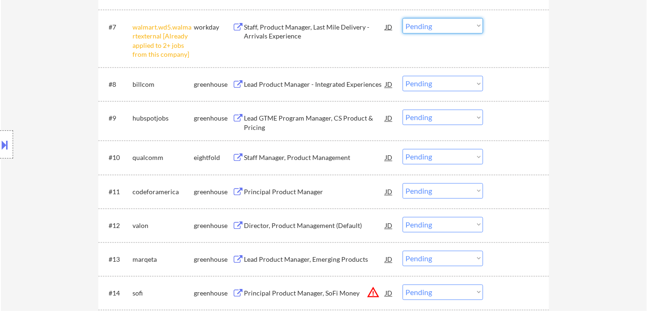
drag, startPoint x: 439, startPoint y: 25, endPoint x: 440, endPoint y: 30, distance: 4.9
click at [439, 25] on select "Choose an option... Pending Applied Excluded (Questions) Excluded (Expired) Exc…" at bounding box center [443, 25] width 81 height 15
click at [403, 18] on select "Choose an option... Pending Applied Excluded (Questions) Excluded (Expired) Exc…" at bounding box center [443, 25] width 81 height 15
select select ""pending""
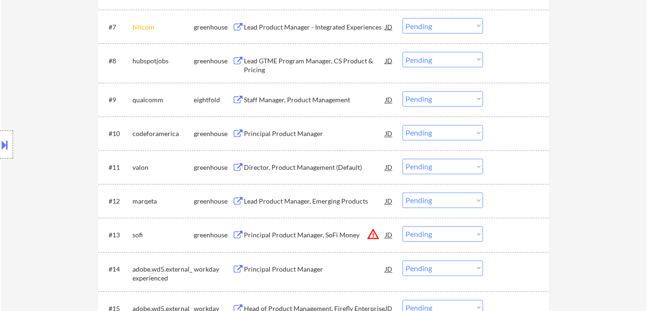
click at [283, 168] on div "Director, Product Management (Default)" at bounding box center [314, 167] width 141 height 9
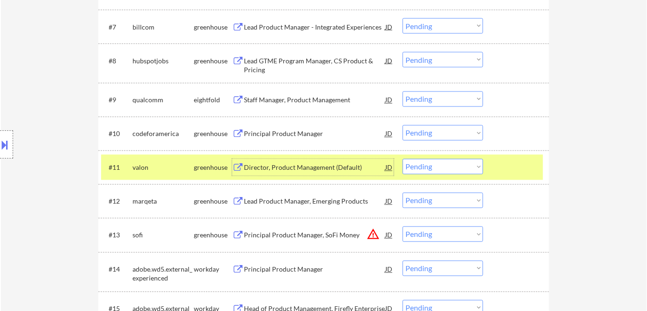
click at [435, 166] on select "Choose an option... Pending Applied Excluded (Questions) Excluded (Expired) Exc…" at bounding box center [443, 166] width 81 height 15
click at [403, 159] on select "Choose an option... Pending Applied Excluded (Questions) Excluded (Expired) Exc…" at bounding box center [443, 166] width 81 height 15
select select ""pending""
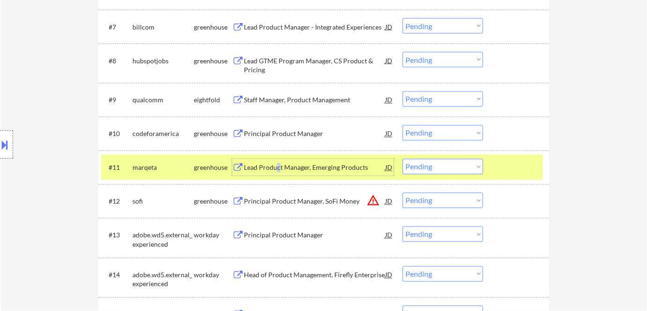
click at [278, 168] on div "Lead Product Manager, Emerging Products" at bounding box center [314, 167] width 141 height 9
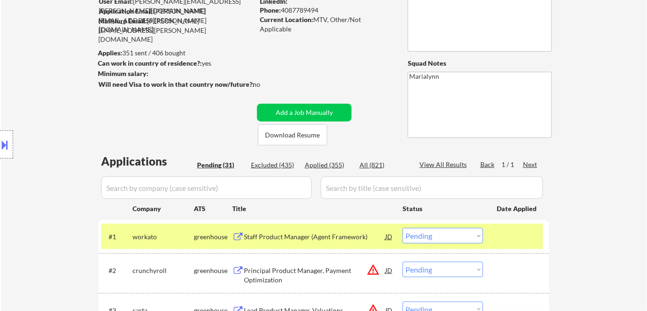
scroll to position [170, 0]
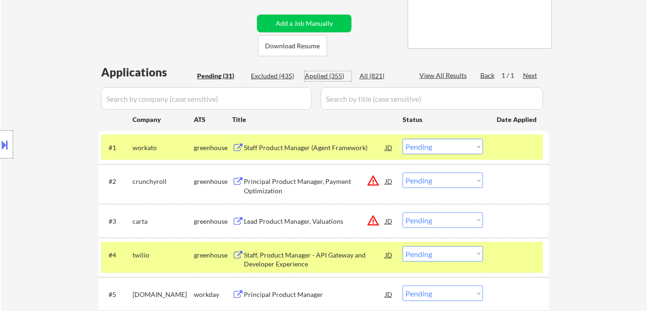
click at [321, 71] on div "Applied (355)" at bounding box center [328, 75] width 47 height 9
select select ""applied""
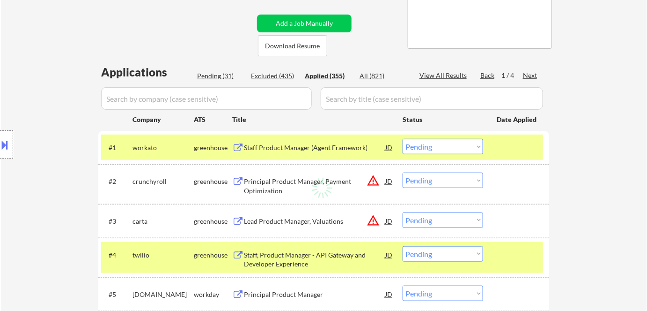
select select ""applied""
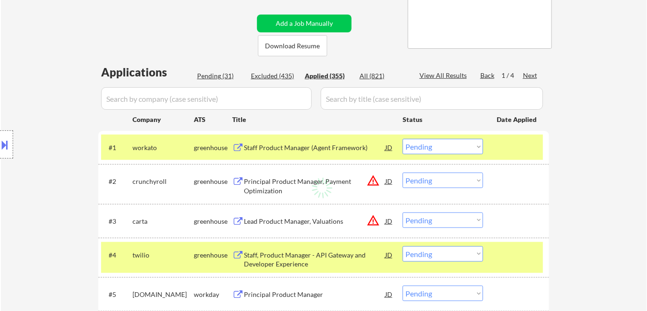
select select ""applied""
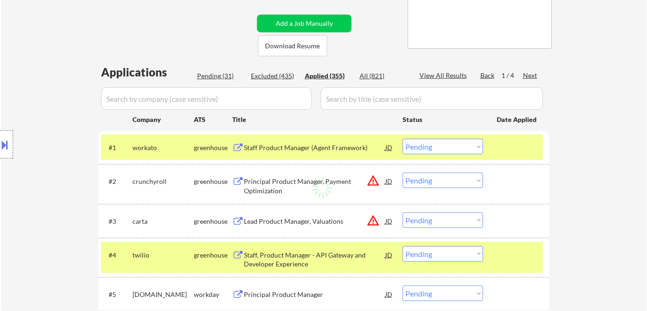
select select ""applied""
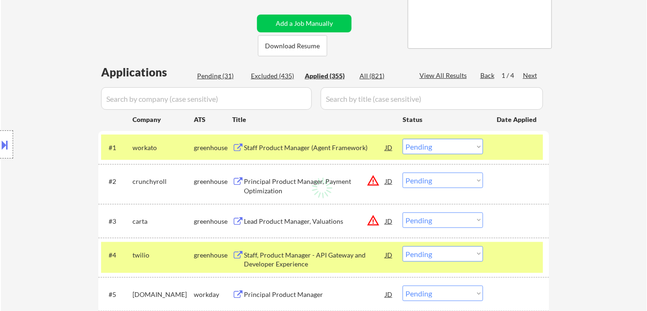
select select ""applied""
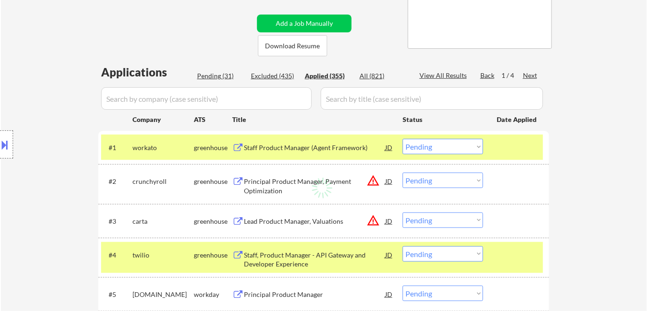
select select ""applied""
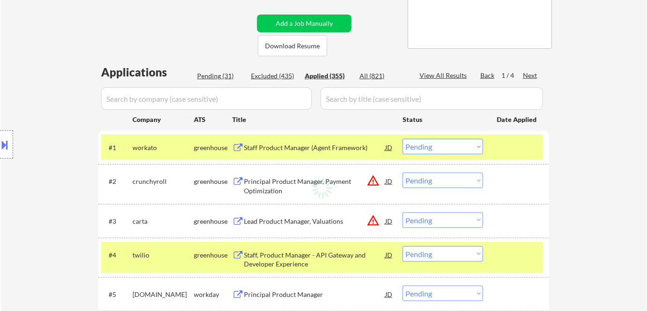
select select ""applied""
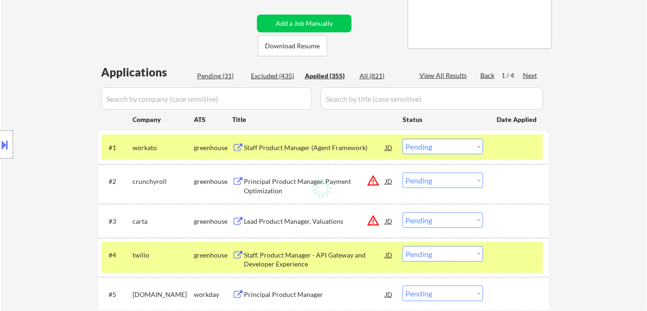
select select ""applied""
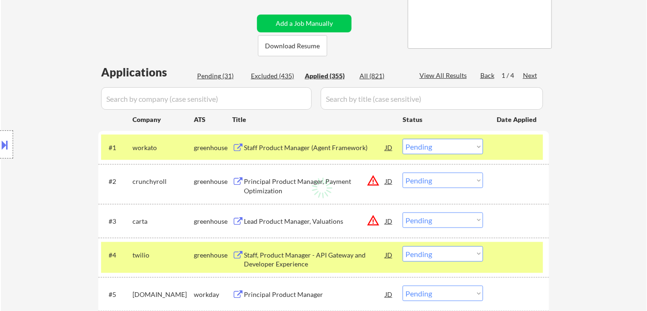
select select ""applied""
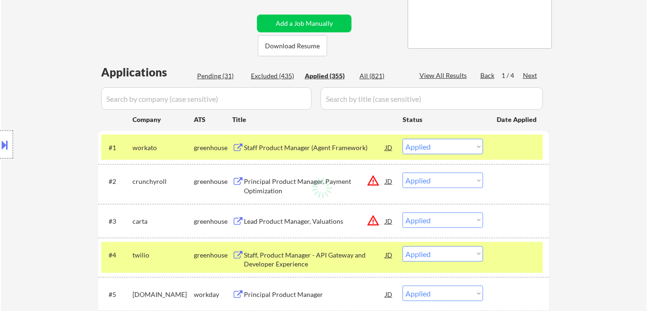
select select ""applied""
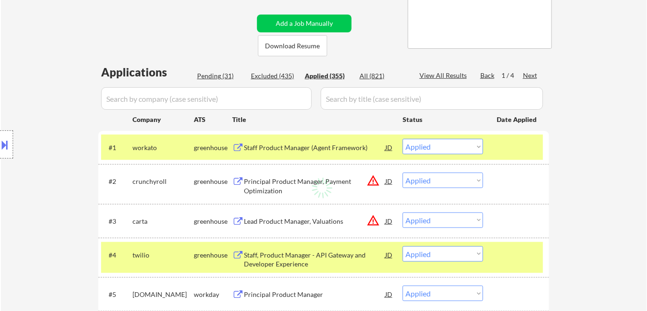
select select ""applied""
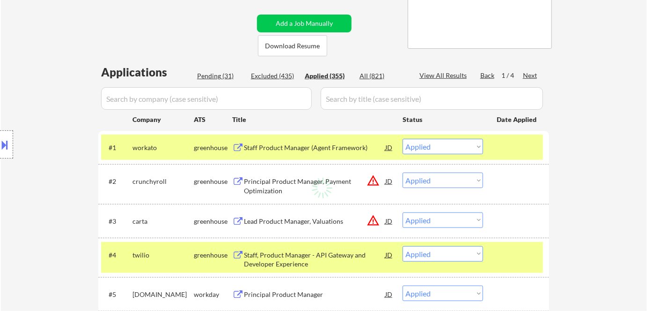
select select ""applied""
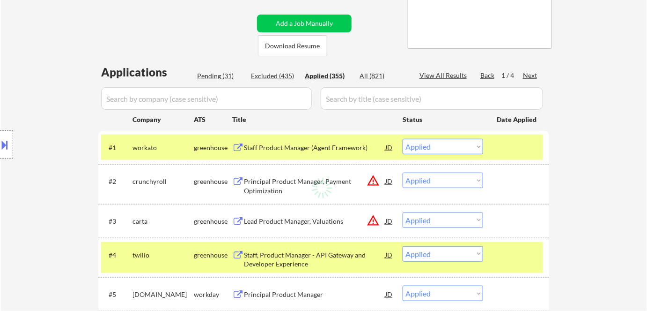
select select ""applied""
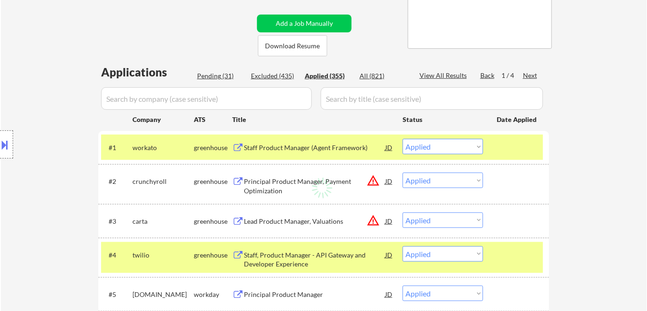
select select ""applied""
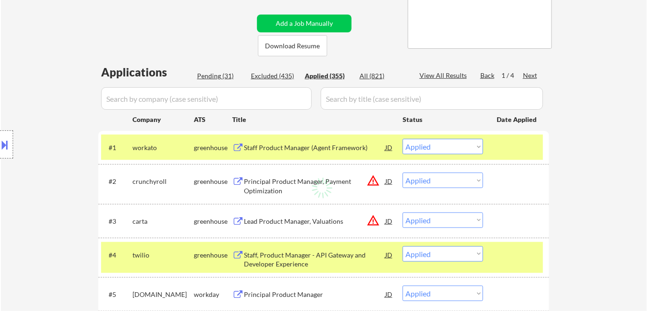
select select ""applied""
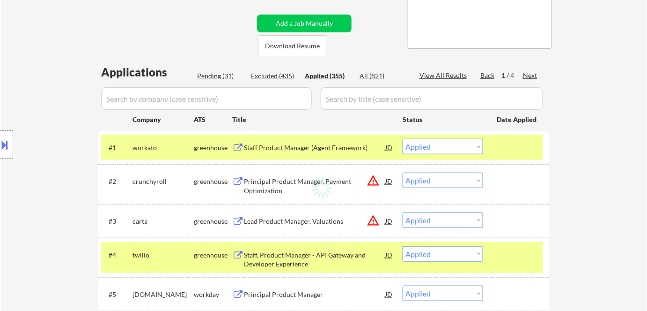
select select ""applied""
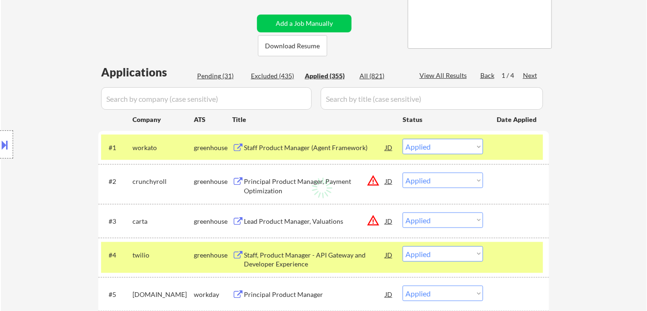
select select ""applied""
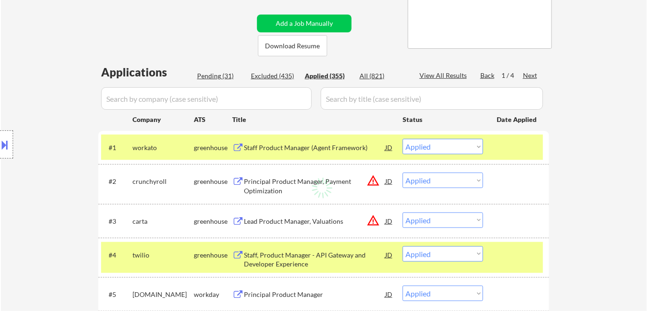
select select ""applied""
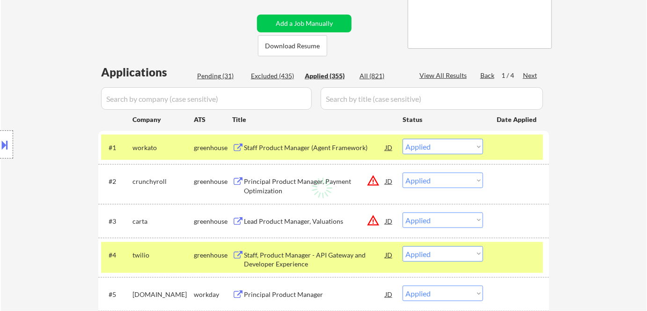
select select ""applied""
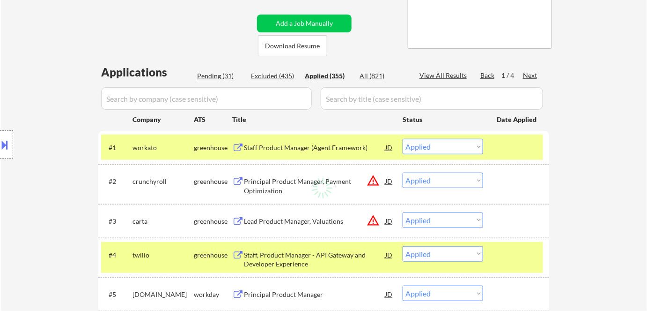
select select ""applied""
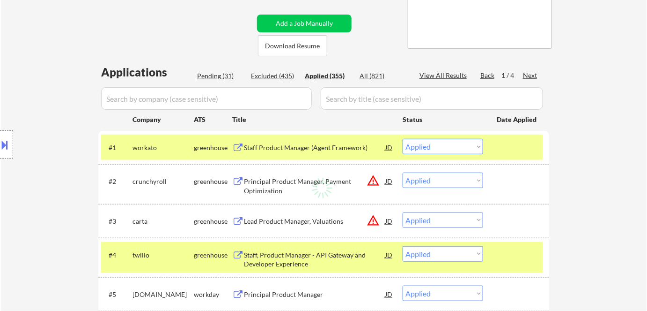
select select ""applied""
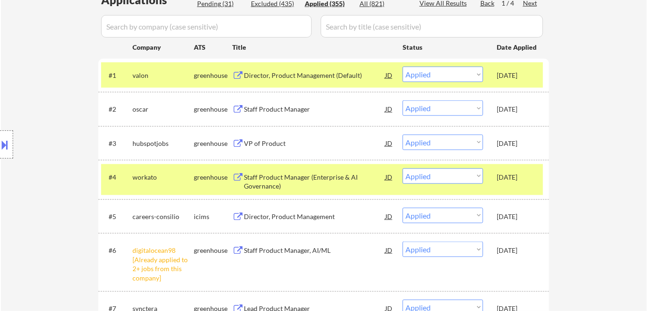
scroll to position [127, 0]
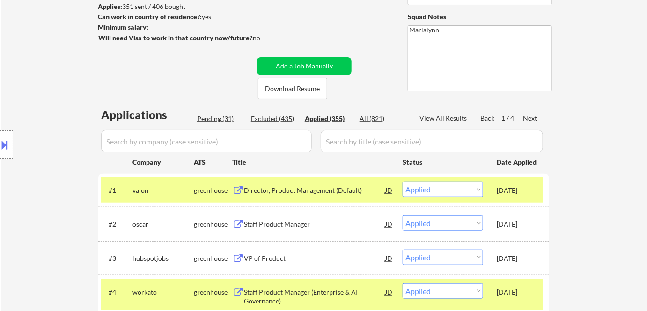
click at [214, 114] on div "Pending (31)" at bounding box center [220, 118] width 47 height 9
select select ""pending""
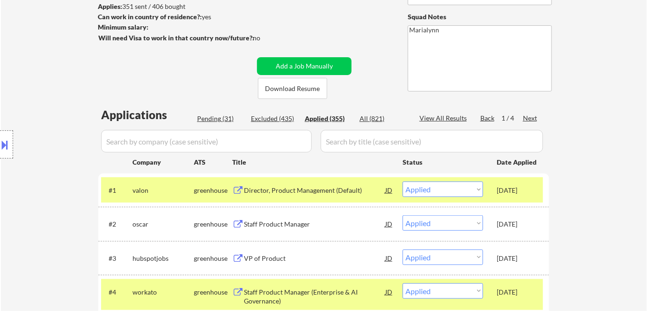
select select ""pending""
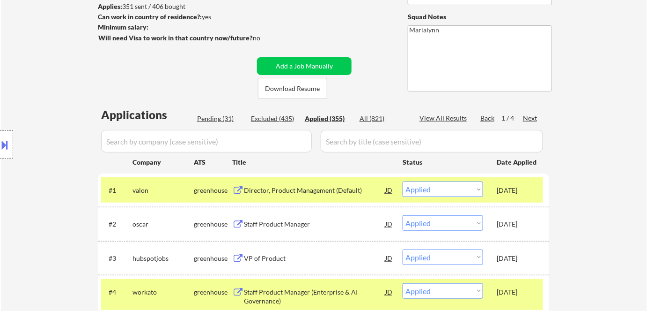
select select ""pending""
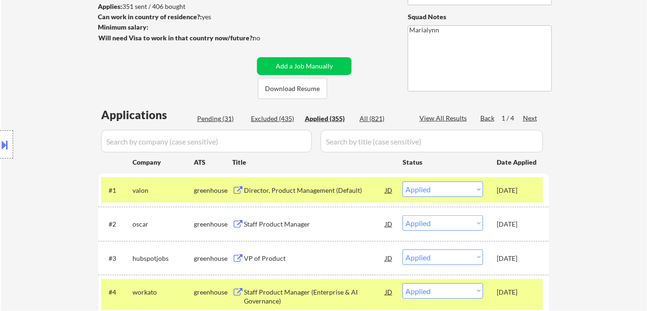
select select ""pending""
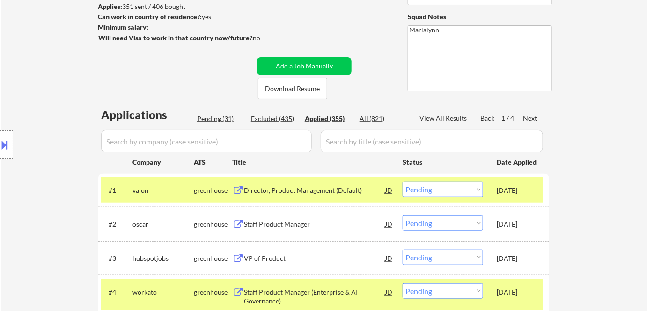
select select ""pending""
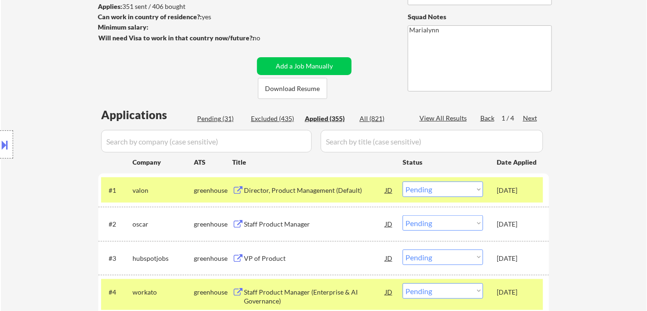
select select ""pending""
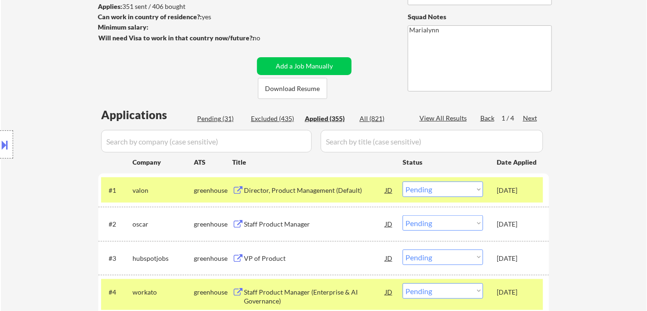
select select ""pending""
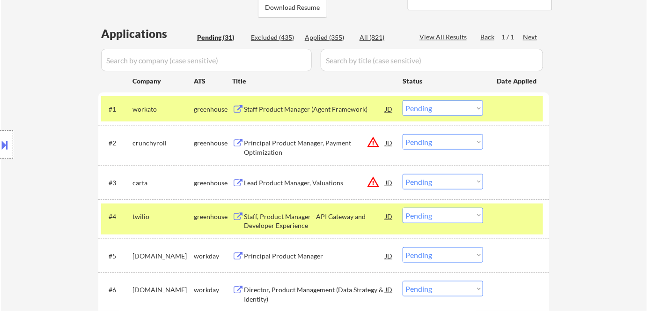
scroll to position [213, 0]
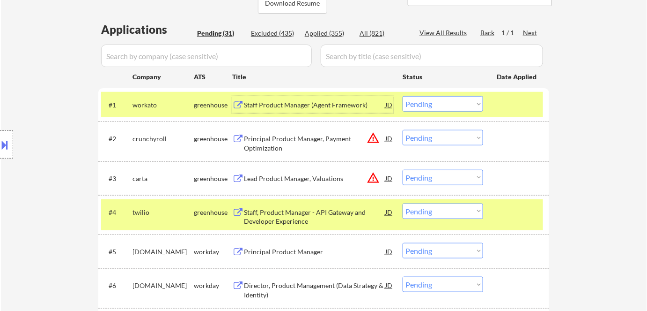
click at [297, 105] on div "Staff Product Manager (Agent Framework)" at bounding box center [314, 104] width 141 height 9
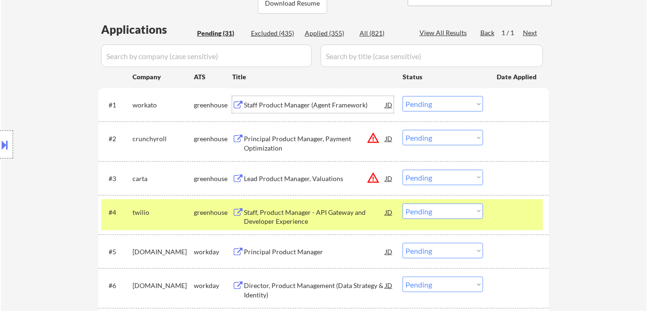
click at [433, 104] on select "Choose an option... Pending Applied Excluded (Questions) Excluded (Expired) Exc…" at bounding box center [443, 103] width 81 height 15
click at [403, 96] on select "Choose an option... Pending Applied Excluded (Questions) Excluded (Expired) Exc…" at bounding box center [443, 103] width 81 height 15
select select ""pending""
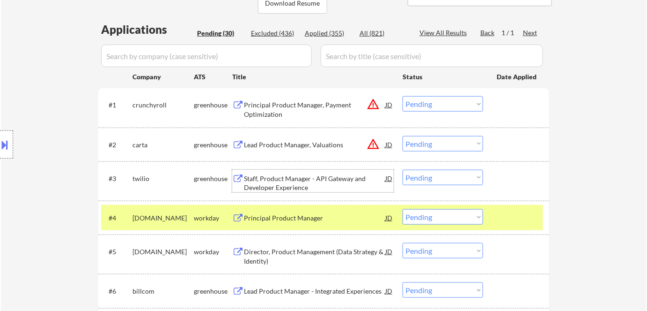
click at [285, 180] on div "Staff, Product Manager - API Gateway and Developer Experience" at bounding box center [314, 183] width 141 height 18
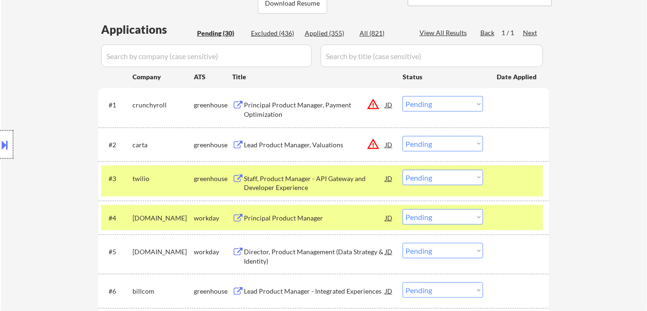
click at [11, 149] on div at bounding box center [6, 144] width 13 height 28
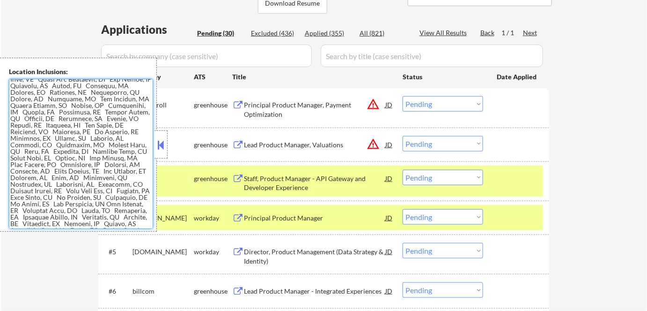
scroll to position [0, 0]
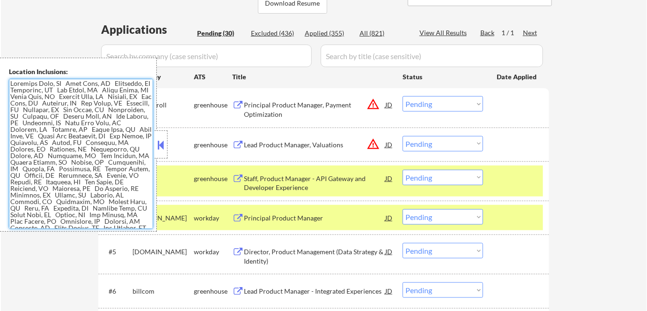
drag, startPoint x: 51, startPoint y: 227, endPoint x: 7, endPoint y: 67, distance: 166.6
click at [7, 67] on div "Location Inclusions:" at bounding box center [78, 145] width 157 height 174
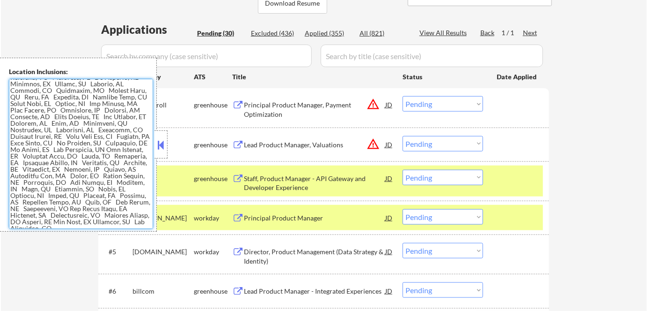
scroll to position [121, 0]
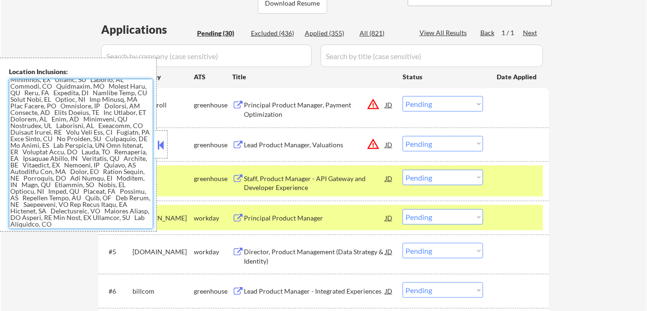
click at [164, 140] on button at bounding box center [161, 145] width 10 height 14
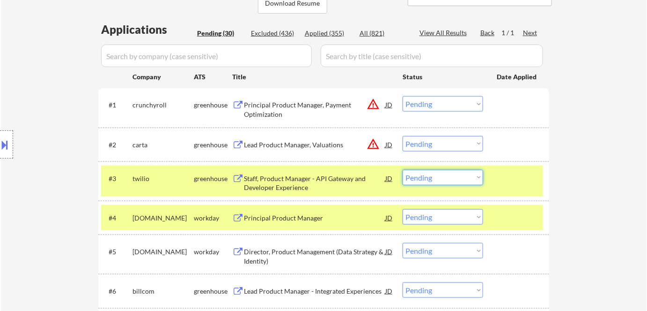
click at [432, 176] on select "Choose an option... Pending Applied Excluded (Questions) Excluded (Expired) Exc…" at bounding box center [443, 177] width 81 height 15
click at [403, 170] on select "Choose an option... Pending Applied Excluded (Questions) Excluded (Expired) Exc…" at bounding box center [443, 177] width 81 height 15
select select ""pending""
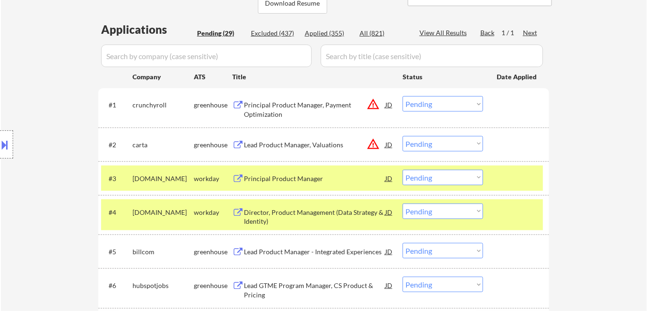
click at [183, 177] on div "qualys.wd5.careers" at bounding box center [163, 178] width 61 height 9
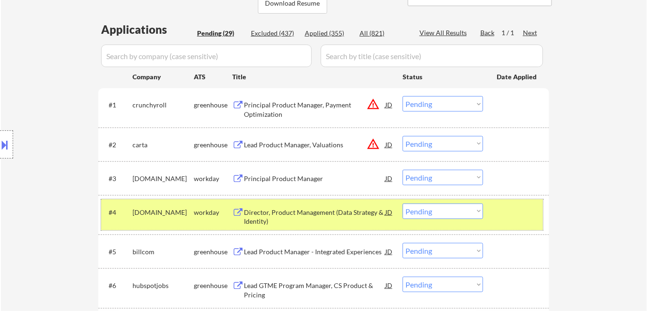
drag, startPoint x: 186, startPoint y: 208, endPoint x: 204, endPoint y: 205, distance: 18.9
click at [186, 208] on div "dynata.wd1.careers" at bounding box center [163, 212] width 61 height 9
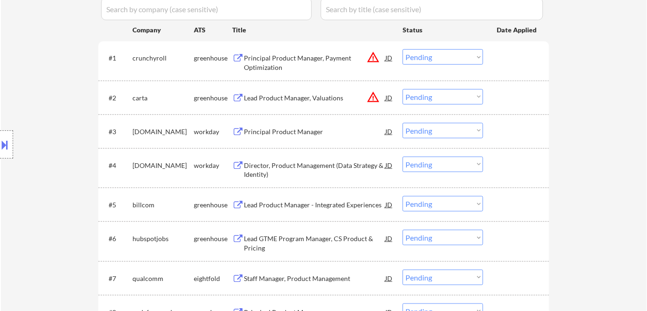
scroll to position [341, 0]
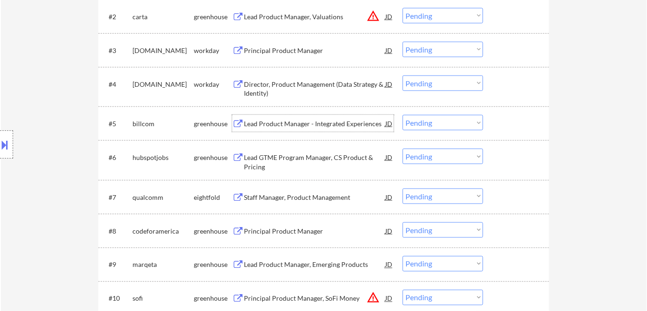
click at [311, 123] on div "Lead Product Manager - Integrated Experiences" at bounding box center [314, 123] width 141 height 9
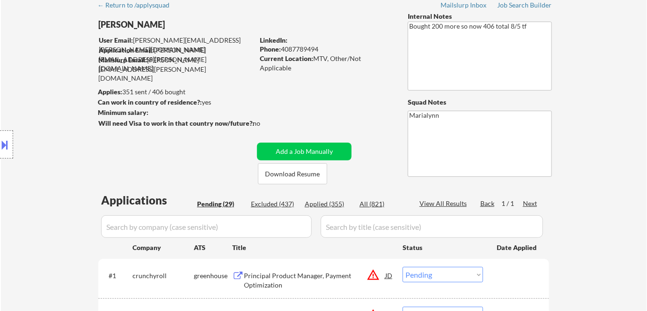
scroll to position [213, 0]
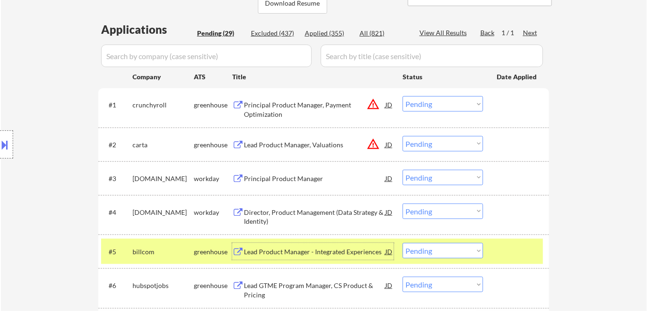
click at [291, 247] on div "Lead Product Manager - Integrated Experiences" at bounding box center [314, 251] width 141 height 9
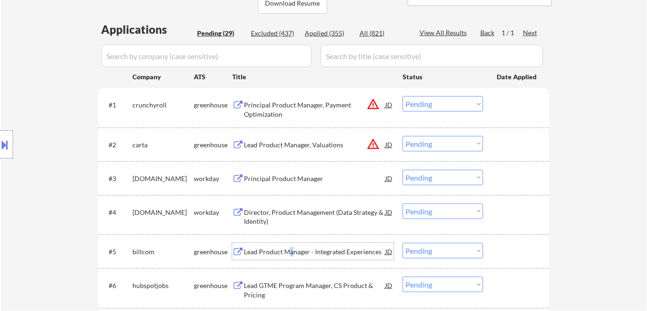
click at [421, 250] on select "Choose an option... Pending Applied Excluded (Questions) Excluded (Expired) Exc…" at bounding box center [443, 250] width 81 height 15
click at [403, 243] on select "Choose an option... Pending Applied Excluded (Questions) Excluded (Expired) Exc…" at bounding box center [443, 250] width 81 height 15
select select ""pending""
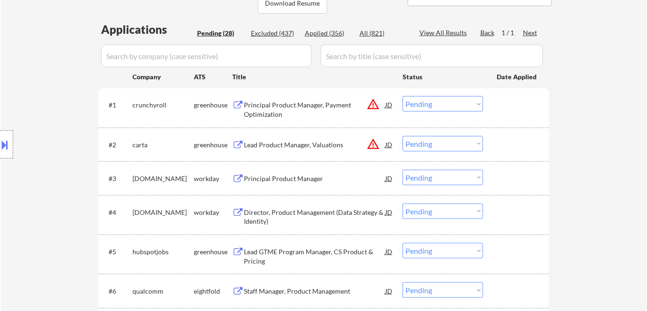
click at [331, 35] on div "Applied (356)" at bounding box center [328, 33] width 47 height 9
select select ""applied""
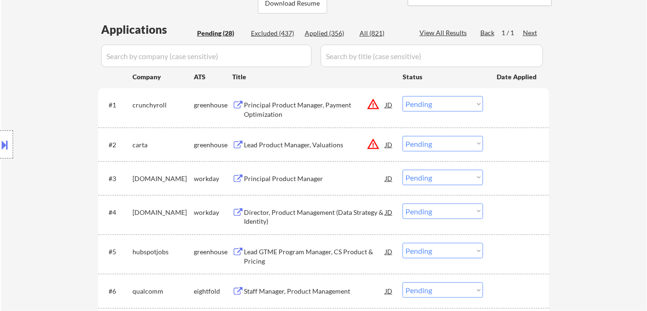
select select ""applied""
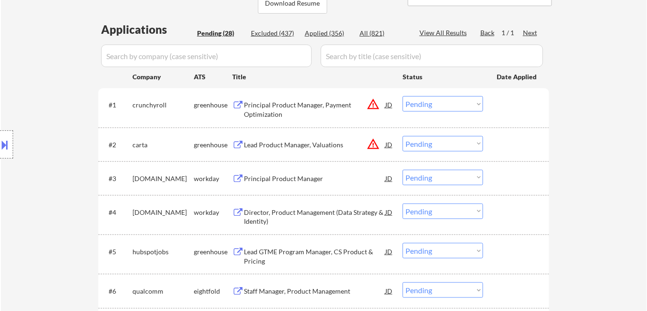
select select ""applied""
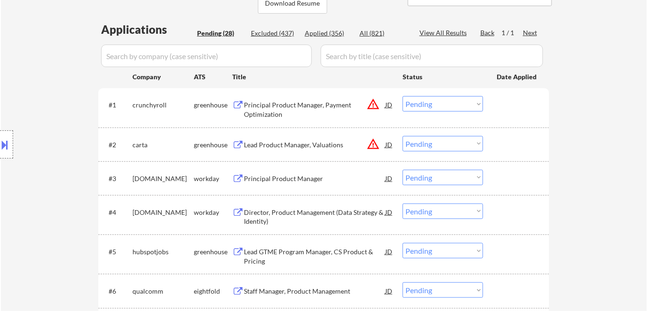
select select ""applied""
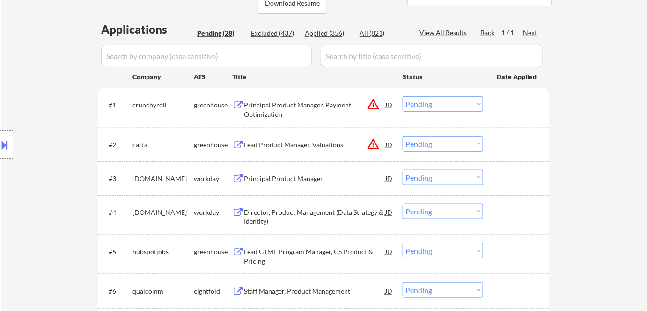
select select ""applied""
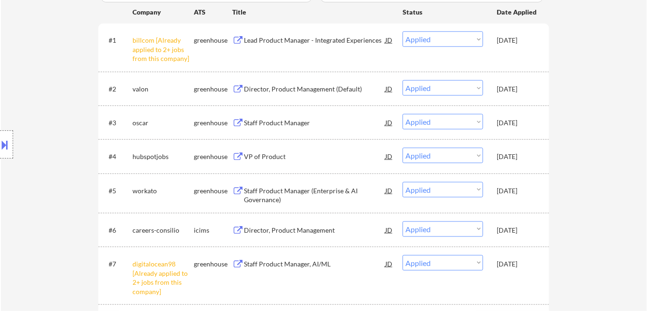
scroll to position [298, 0]
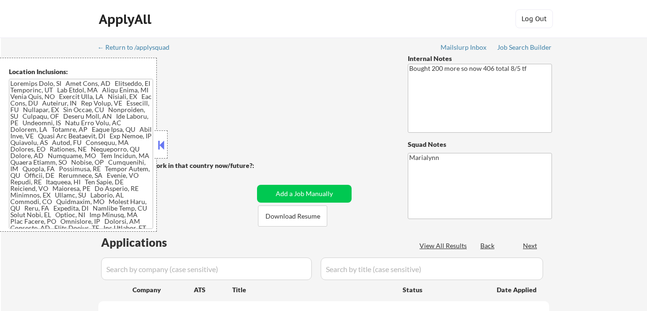
select select ""pending""
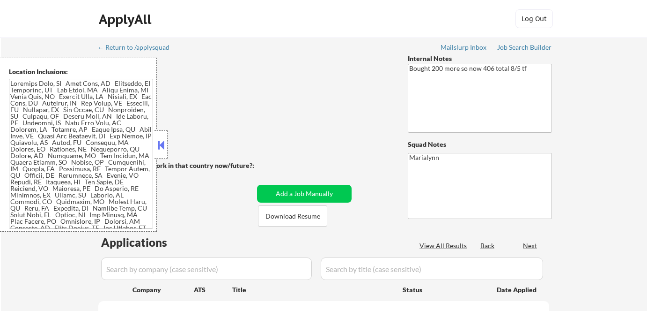
select select ""pending""
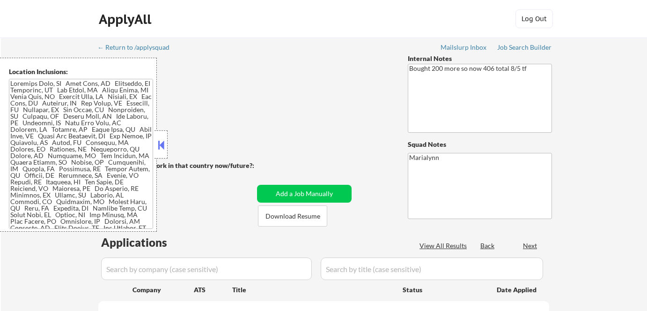
select select ""pending""
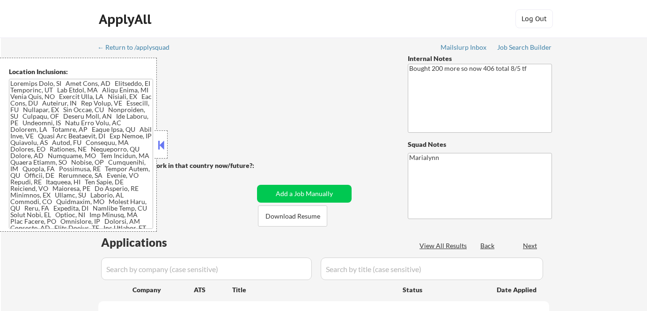
select select ""pending""
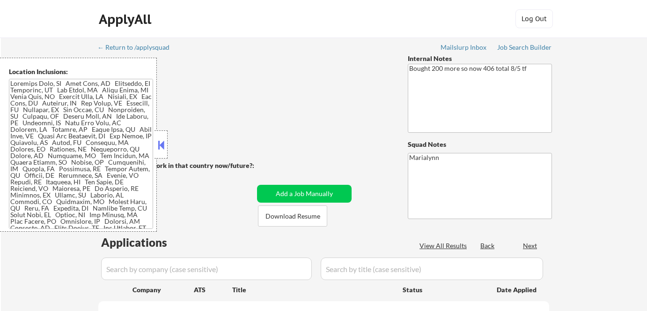
select select ""pending""
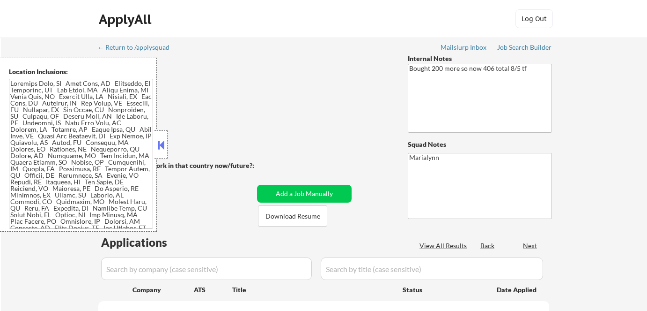
select select ""pending""
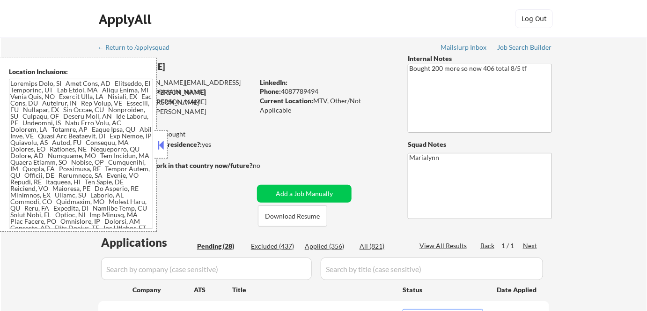
click at [162, 147] on button at bounding box center [161, 145] width 10 height 14
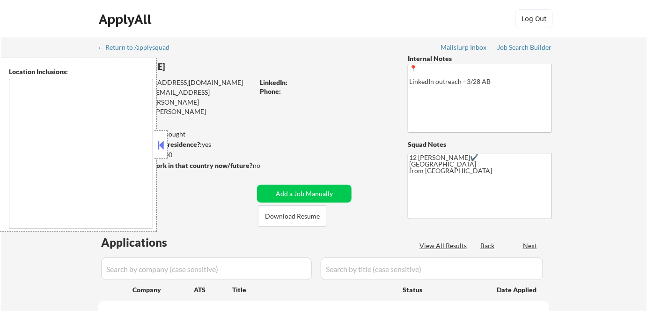
select select ""pending""
type textarea "Remote US Anywhere in [GEOGRAPHIC_DATA] [GEOGRAPHIC_DATA], [GEOGRAPHIC_DATA] [G…"
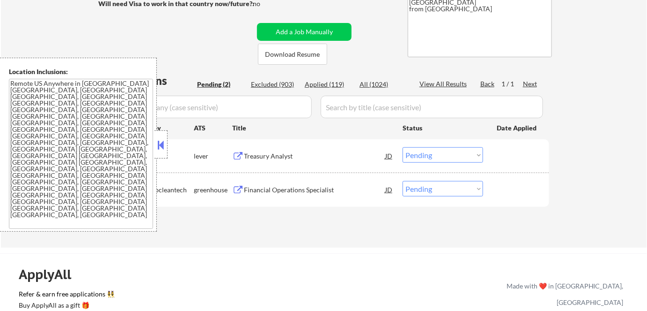
scroll to position [170, 0]
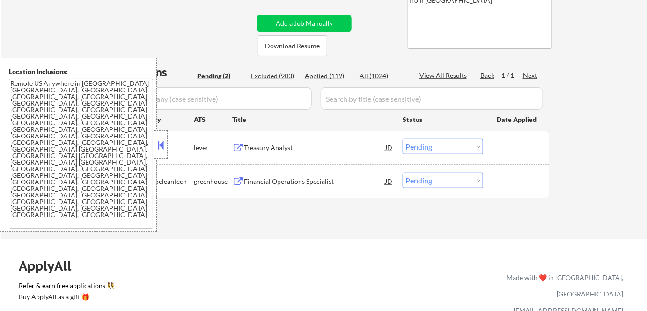
click at [163, 140] on button at bounding box center [161, 145] width 10 height 14
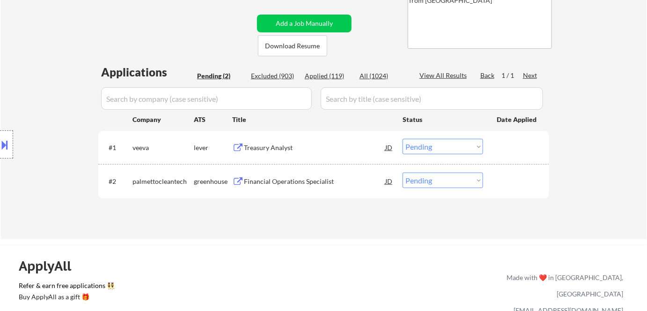
click at [291, 56] on div "← Return to /applysquad Mailslurp Inbox Job Search Builder [PERSON_NAME] User E…" at bounding box center [324, 49] width 468 height 364
click at [292, 48] on button "Download Resume" at bounding box center [292, 45] width 69 height 21
click at [270, 149] on div "Treasury Analyst" at bounding box center [314, 147] width 141 height 9
